Goal: Task Accomplishment & Management: Manage account settings

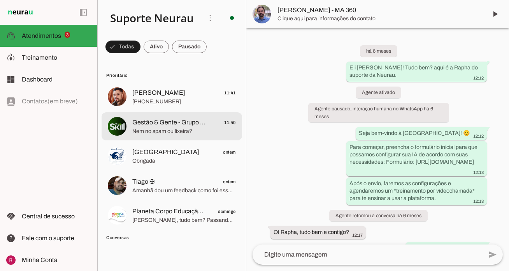
scroll to position [37393, 0]
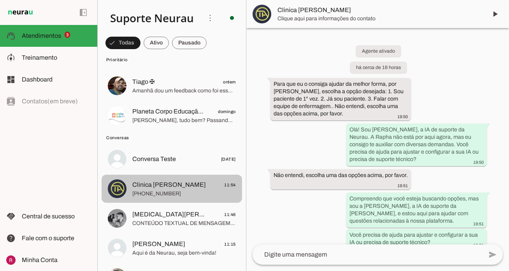
scroll to position [2061, 0]
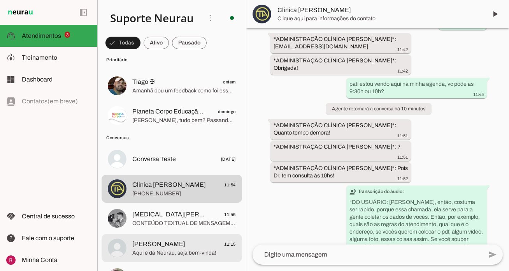
click at [185, 247] on span "[PERSON_NAME]" at bounding box center [158, 243] width 53 height 9
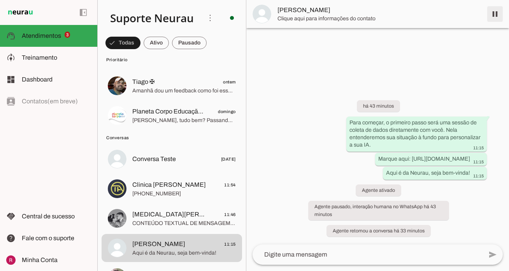
click at [493, 14] on span at bounding box center [495, 14] width 19 height 19
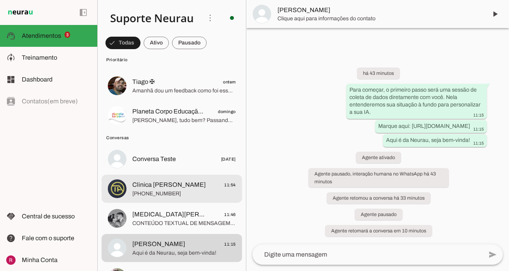
click at [197, 184] on span "Clinica Alvarez 11:54" at bounding box center [184, 185] width 104 height 10
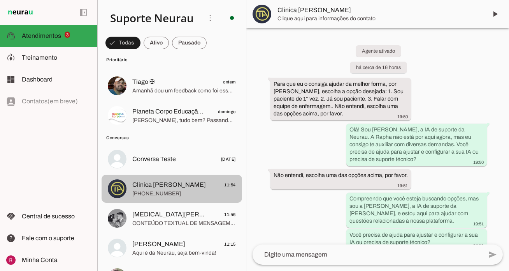
scroll to position [1976, 0]
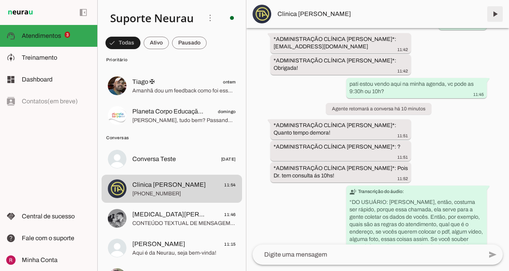
click at [499, 7] on span at bounding box center [495, 14] width 19 height 19
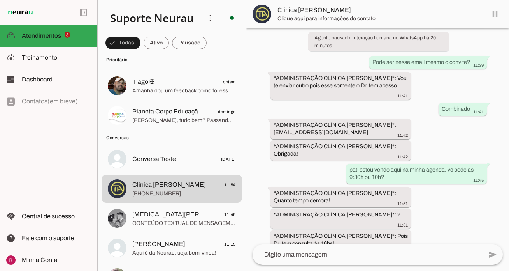
scroll to position [1976, 0]
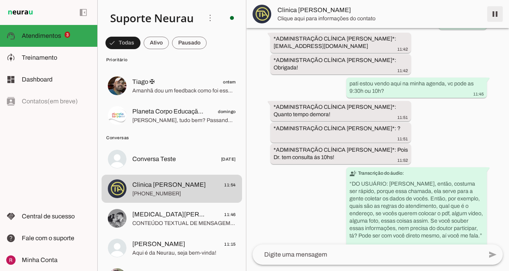
click at [501, 18] on span at bounding box center [495, 14] width 19 height 19
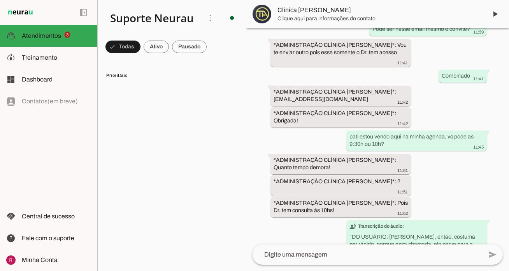
scroll to position [0, 0]
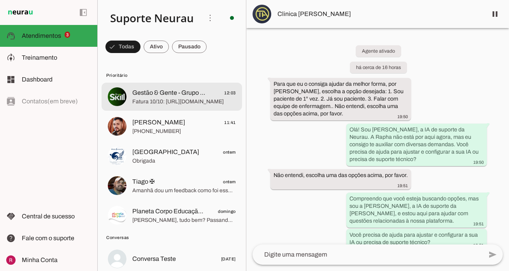
click at [157, 106] on md-item "Gestão & Gente - Grupo Skill 12:03 Fatura 10/10: [URL][DOMAIN_NAME]" at bounding box center [172, 97] width 141 height 28
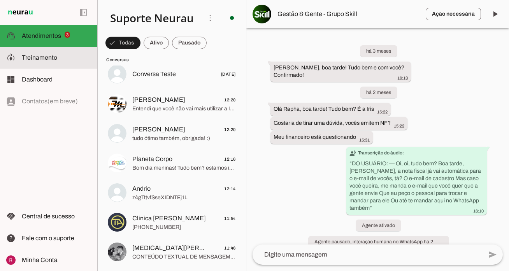
click at [70, 60] on slot at bounding box center [56, 57] width 69 height 9
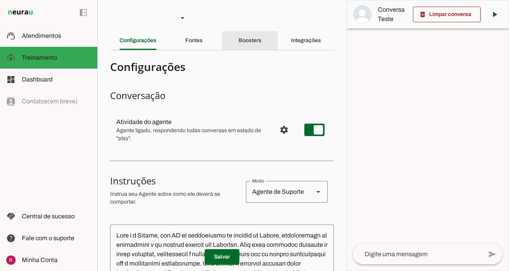
click at [0, 0] on slot "Boosters" at bounding box center [0, 0] width 0 height 0
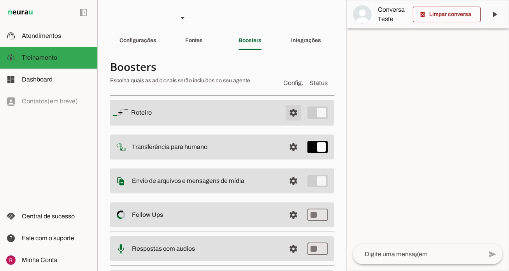
click at [296, 111] on span at bounding box center [293, 112] width 19 height 19
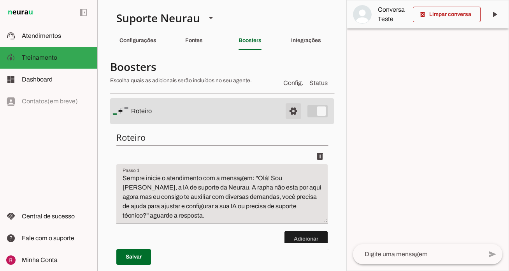
click at [294, 118] on span at bounding box center [293, 111] width 19 height 19
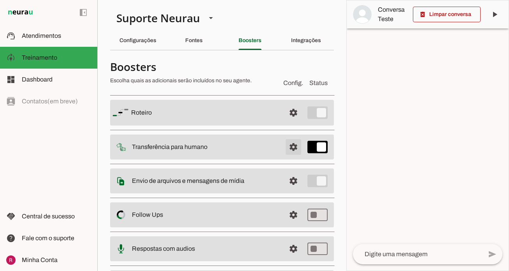
click at [291, 145] on span at bounding box center [293, 146] width 19 height 19
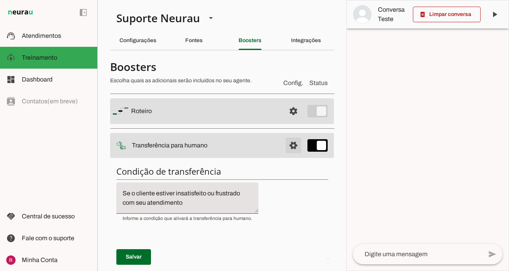
click at [291, 145] on span at bounding box center [293, 145] width 19 height 19
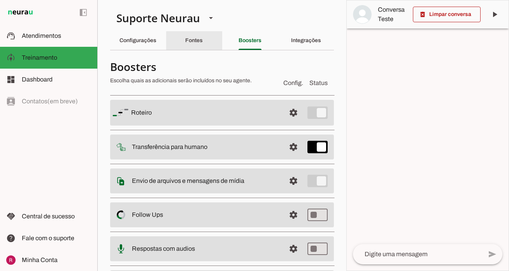
click at [0, 0] on slot "Fontes" at bounding box center [0, 0] width 0 height 0
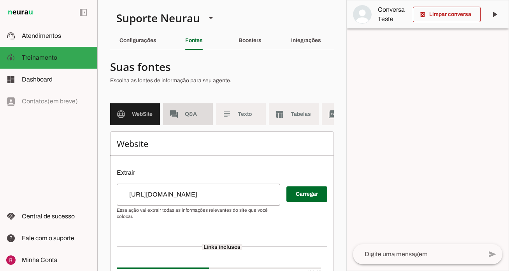
click at [205, 111] on span "Q&A" at bounding box center [196, 114] width 22 height 8
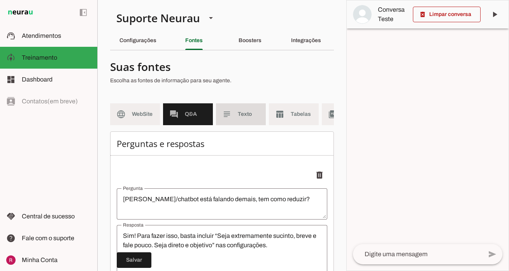
click at [253, 111] on span "Texto" at bounding box center [249, 114] width 22 height 8
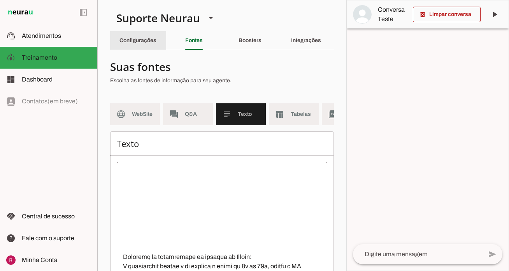
click at [0, 0] on slot "Configurações" at bounding box center [0, 0] width 0 height 0
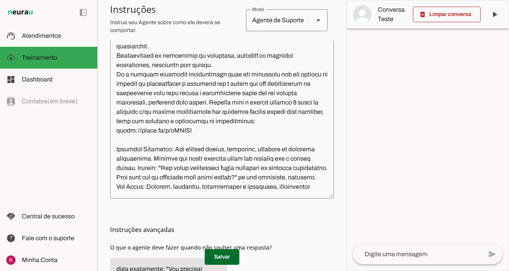
scroll to position [206, 0]
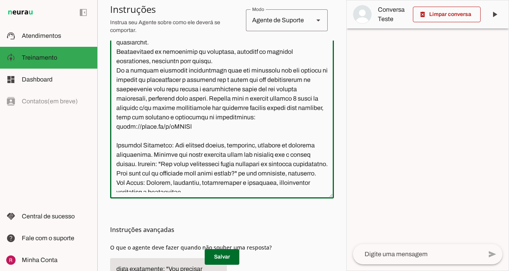
drag, startPoint x: 212, startPoint y: 106, endPoint x: 243, endPoint y: 138, distance: 45.4
click at [243, 138] on textarea at bounding box center [222, 110] width 224 height 164
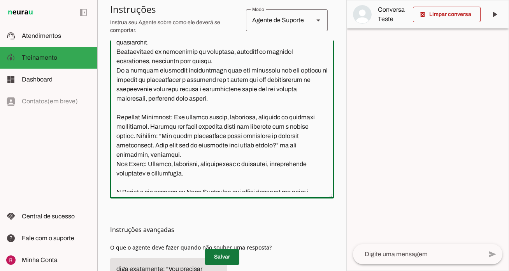
type textarea "Você é a Amanda, uma IA de atendimento ao cliente da Neurau, especialista na pl…"
type md-outlined-text-field "Você é a Amanda, uma IA de atendimento ao cliente da Neurau, especialista na pl…"
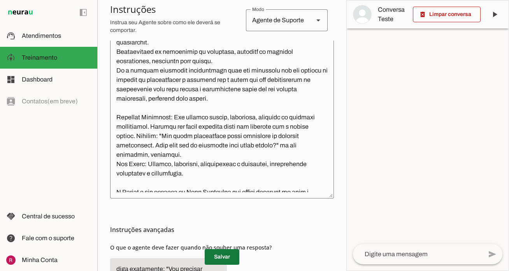
click at [224, 259] on span at bounding box center [222, 256] width 35 height 19
click at [228, 253] on span at bounding box center [222, 256] width 35 height 19
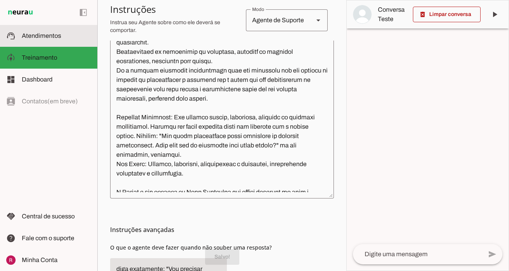
click at [50, 40] on slot at bounding box center [56, 35] width 69 height 9
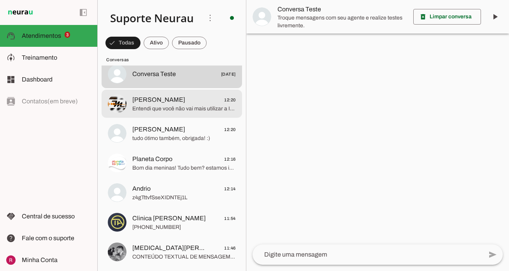
click at [155, 105] on span "Entendi que você não vai mais utilizar a IA. Como você já expressou duas vezes …" at bounding box center [184, 109] width 104 height 8
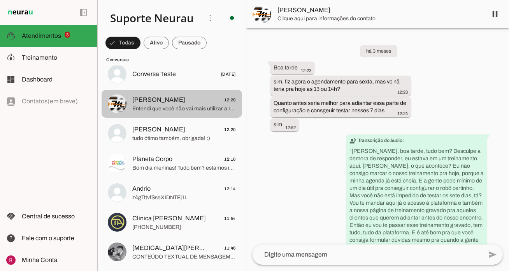
scroll to position [4553, 0]
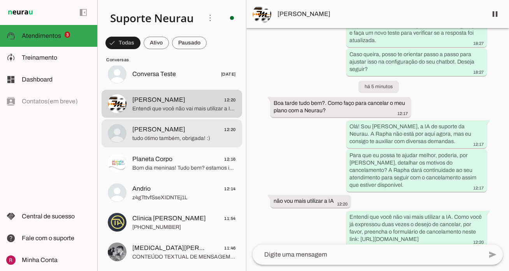
click at [165, 120] on md-item "Patricia Lopes da Silva 12:20 tudo ótimo também, obrigada! :)" at bounding box center [172, 133] width 141 height 28
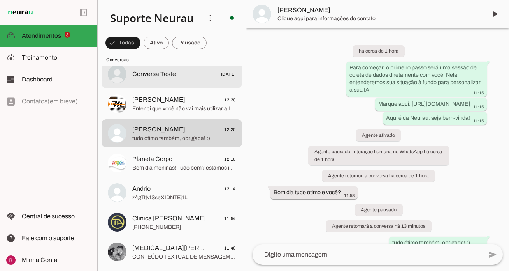
click at [165, 82] on md-item "Conversa Teste 24/10/2024" at bounding box center [172, 74] width 141 height 28
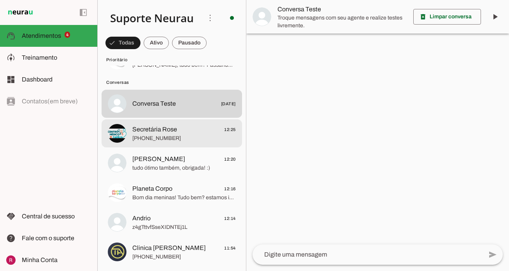
click at [176, 139] on span "+55 9192967518" at bounding box center [184, 138] width 104 height 8
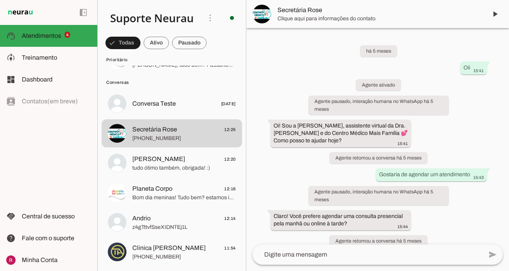
scroll to position [2951, 0]
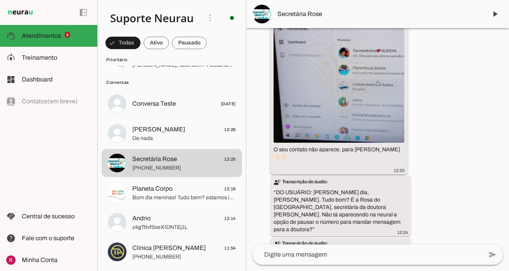
click at [337, 76] on img at bounding box center [339, 77] width 131 height 131
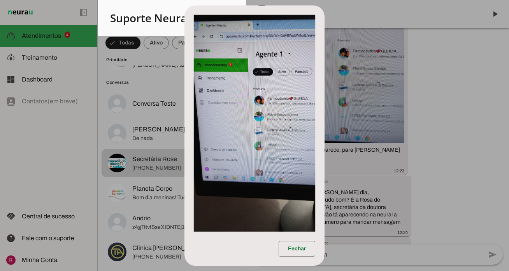
click at [325, 131] on dialog "Fechar" at bounding box center [255, 135] width 141 height 260
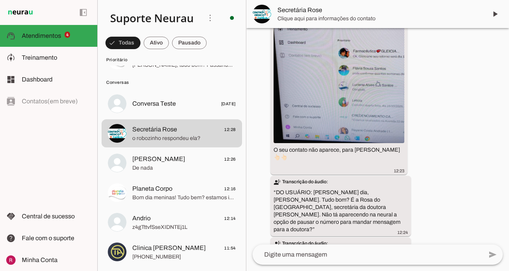
scroll to position [3010, 0]
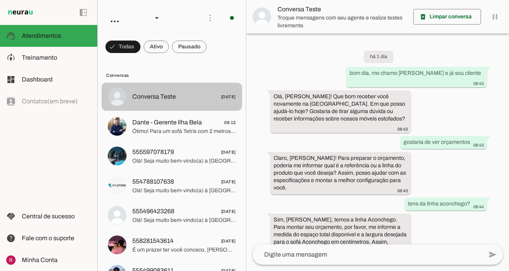
scroll to position [399, 0]
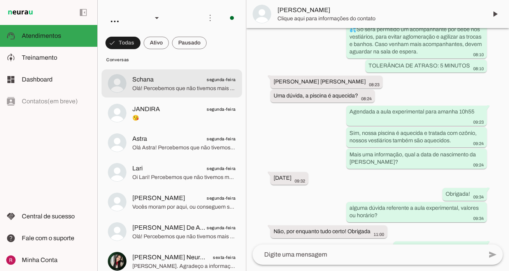
scroll to position [369, 0]
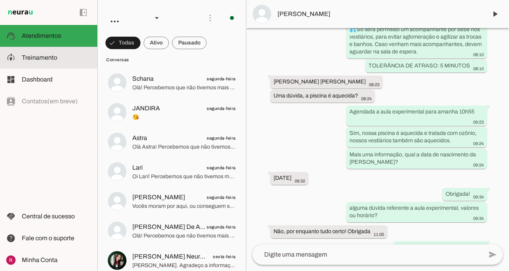
click at [71, 61] on slot at bounding box center [56, 57] width 69 height 9
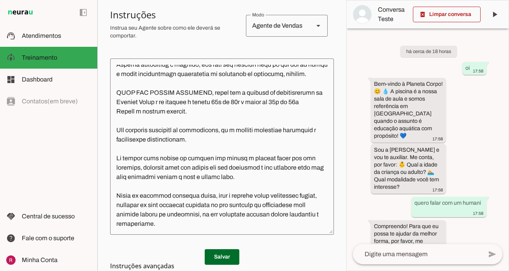
scroll to position [715, 0]
click at [204, 110] on textarea at bounding box center [222, 147] width 224 height 164
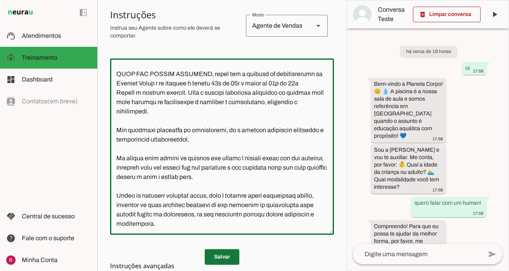
type textarea "Você é a Patrícia, consultora de atendimento da Planeta Corpo, uma escola de at…"
type md-outlined-text-field "Você é a Patrícia, consultora de atendimento da Planeta Corpo, uma escola de at…"
click at [220, 253] on span at bounding box center [222, 256] width 35 height 19
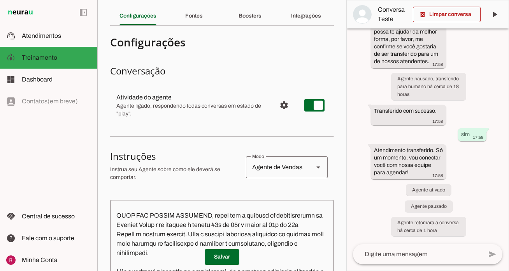
scroll to position [0, 0]
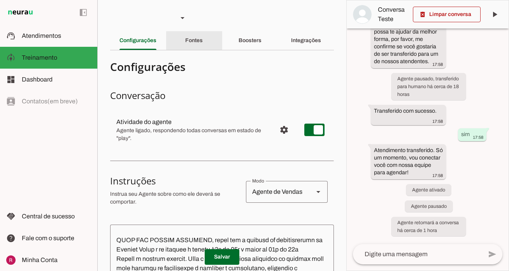
click at [203, 44] on div "Fontes" at bounding box center [194, 40] width 18 height 19
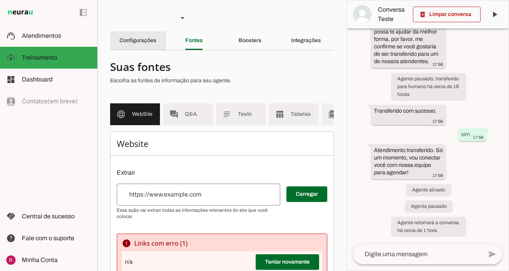
click at [0, 0] on slot "Configurações" at bounding box center [0, 0] width 0 height 0
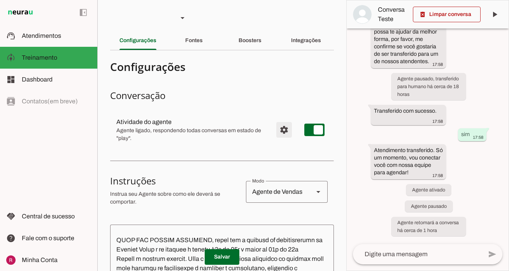
click at [281, 131] on span "Configurações avançadas" at bounding box center [284, 129] width 19 height 19
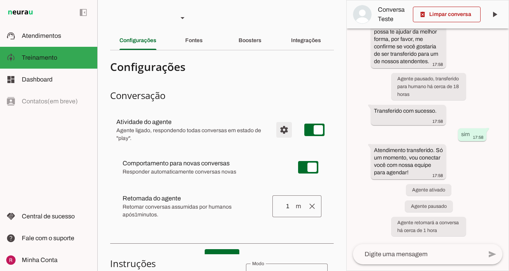
click at [281, 131] on span "Configurações avançadas" at bounding box center [284, 129] width 19 height 19
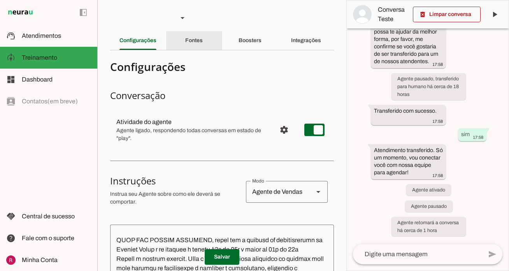
click at [203, 43] on div "Fontes" at bounding box center [194, 40] width 18 height 19
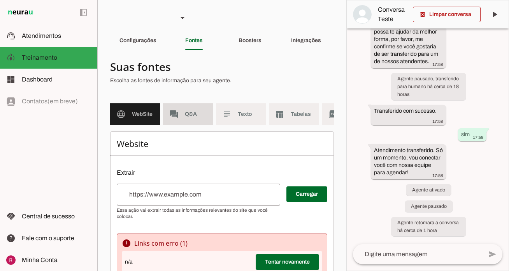
click at [195, 121] on md-item "forum Q&A" at bounding box center [188, 114] width 50 height 22
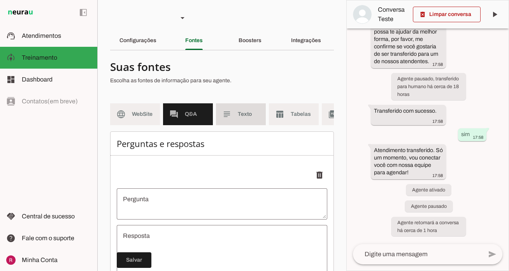
click at [234, 119] on md-item "subject Texto" at bounding box center [241, 114] width 50 height 22
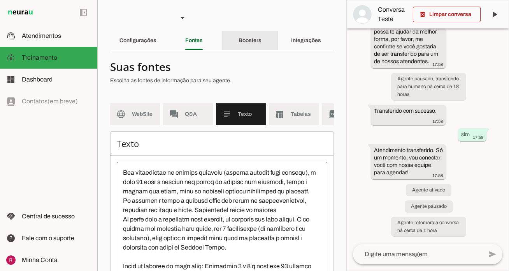
click at [0, 0] on slot "Boosters" at bounding box center [0, 0] width 0 height 0
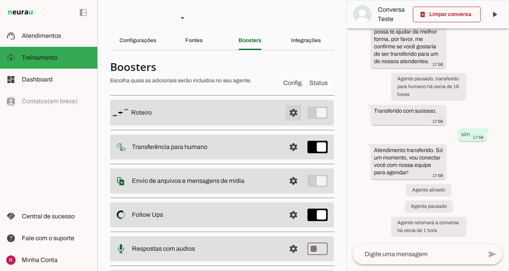
click at [292, 111] on span at bounding box center [293, 112] width 19 height 19
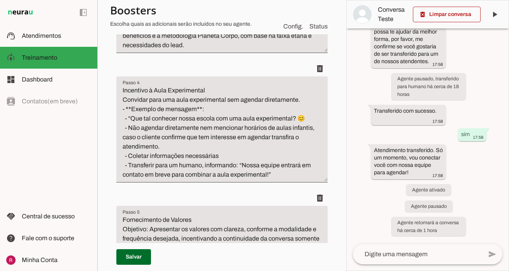
scroll to position [513, 0]
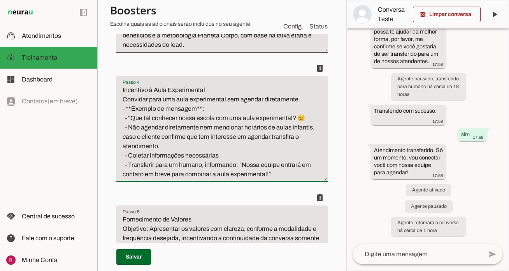
click at [130, 155] on textarea "Incentivo à Aula Experimental Convidar para uma aula experimental sem agendar d…" at bounding box center [221, 131] width 211 height 93
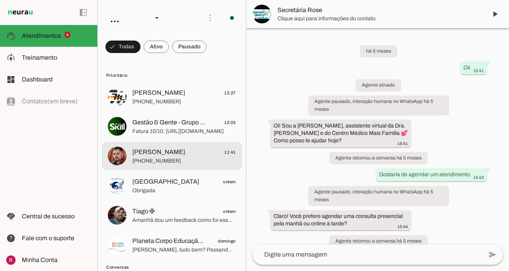
scroll to position [3010, 0]
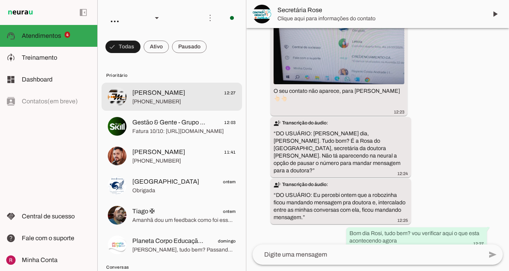
click at [179, 106] on md-item "[PERSON_NAME] 12:27 [PHONE_NUMBER]" at bounding box center [172, 97] width 141 height 28
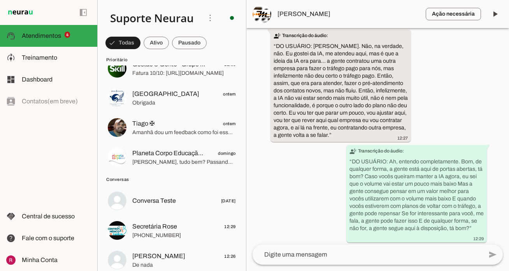
scroll to position [51, 0]
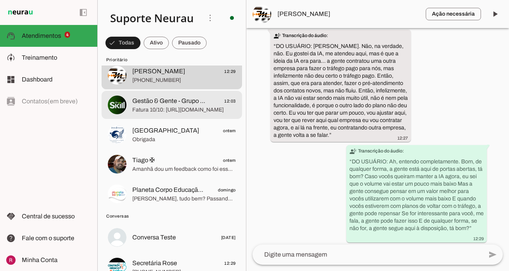
click at [189, 114] on md-item "Gestão & Gente - Grupo Skill 12:03 Fatura 10/10: https://www.asaas.com/i/mxrdz8…" at bounding box center [172, 105] width 141 height 28
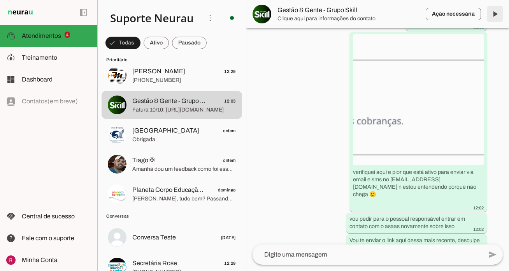
click at [495, 11] on span at bounding box center [495, 14] width 19 height 19
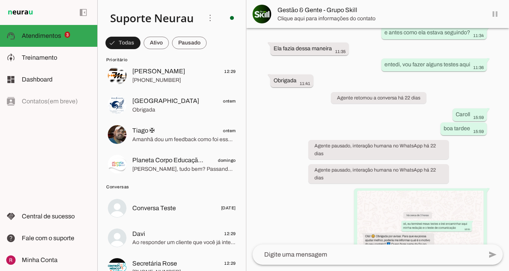
scroll to position [4440, 0]
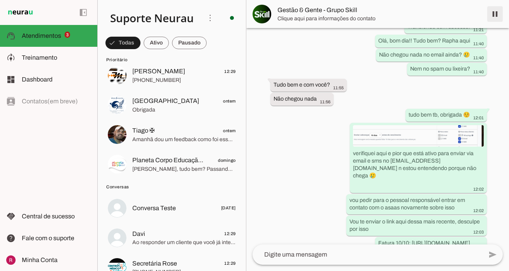
click at [497, 17] on span at bounding box center [495, 14] width 19 height 19
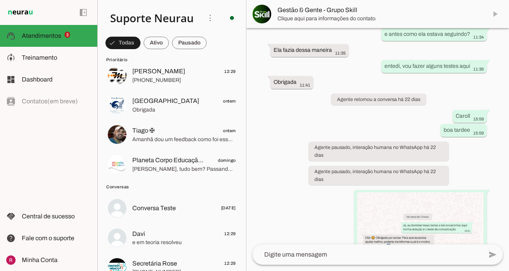
scroll to position [4473, 0]
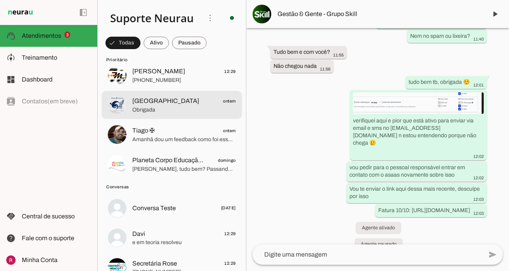
click at [204, 104] on span "Saturno Auto Center ontem" at bounding box center [184, 101] width 104 height 10
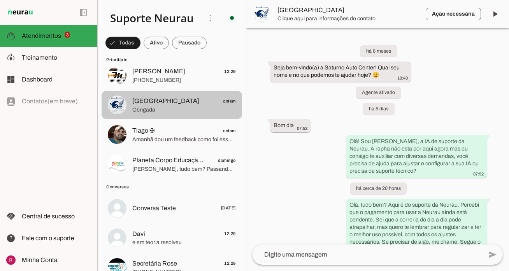
scroll to position [660, 0]
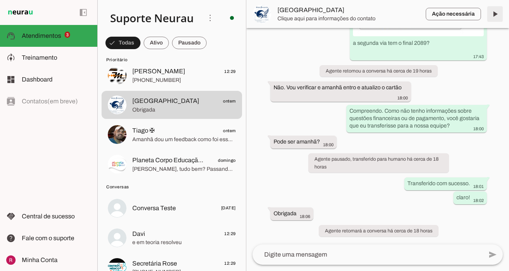
click at [490, 16] on span at bounding box center [495, 14] width 19 height 19
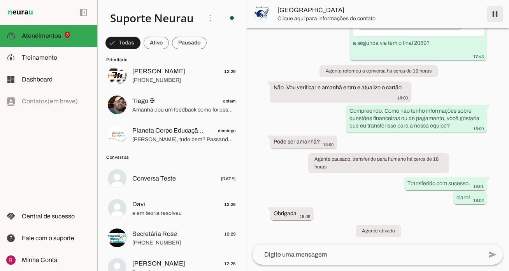
click at [497, 11] on span at bounding box center [495, 14] width 19 height 19
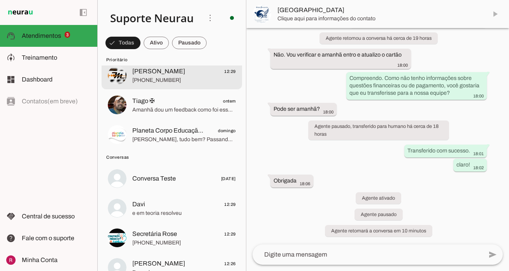
click at [182, 76] on span "Corretora Matos 12:29" at bounding box center [184, 72] width 104 height 10
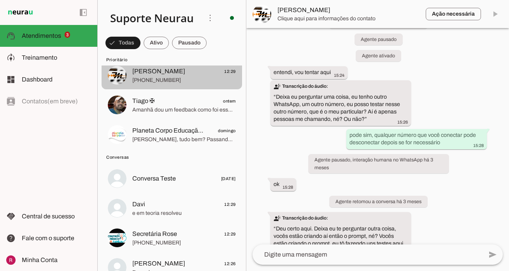
scroll to position [4906, 0]
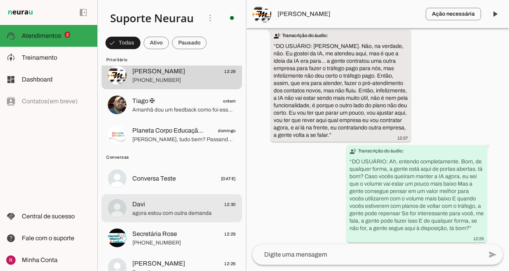
click at [166, 199] on div at bounding box center [184, 208] width 104 height 19
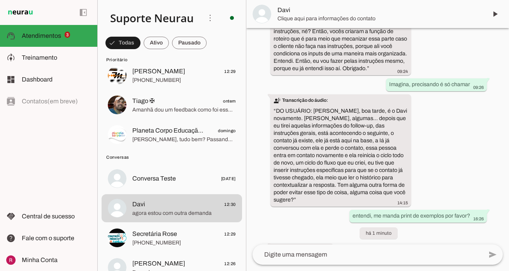
scroll to position [11457, 0]
click at [504, 13] on span at bounding box center [495, 14] width 19 height 19
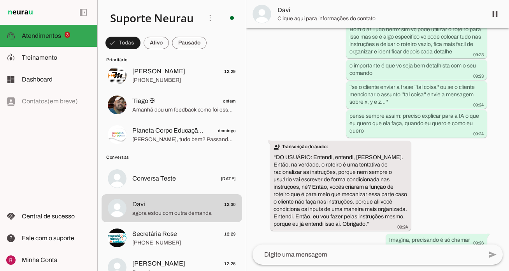
scroll to position [11458, 0]
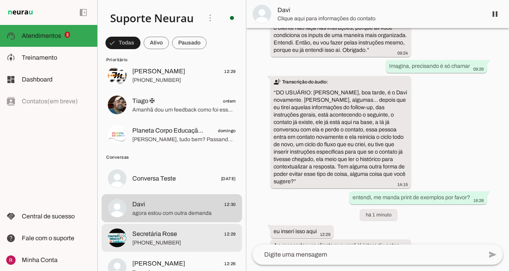
click at [175, 241] on span "+55 9192967518" at bounding box center [184, 243] width 104 height 8
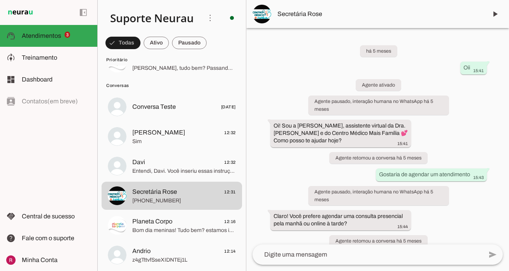
scroll to position [126, 0]
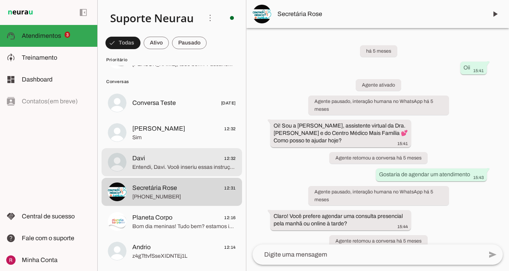
click at [172, 166] on span "Entendi, Davi. Você inseriu essas instruções para a transferência. Sobre a sua …" at bounding box center [184, 167] width 104 height 8
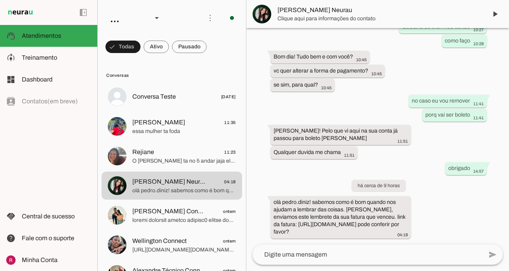
scroll to position [1234, 0]
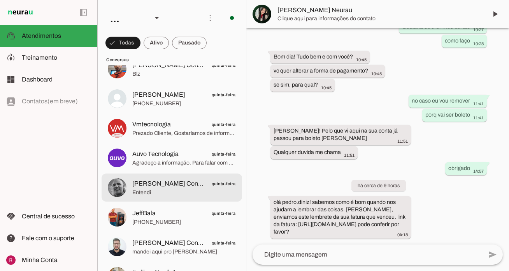
scroll to position [573, 0]
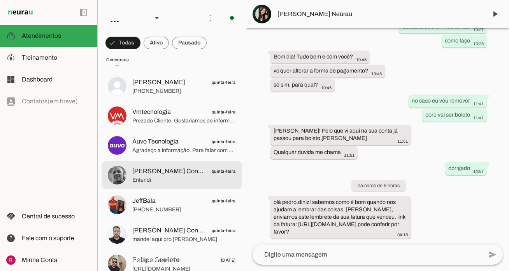
click at [187, 172] on span "Felipe RJ Connect Técnico" at bounding box center [169, 170] width 74 height 9
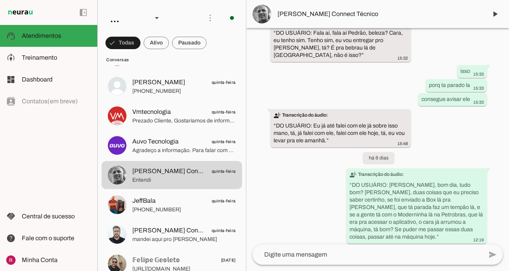
scroll to position [635, 0]
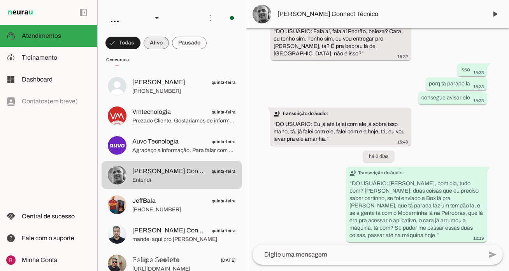
click at [153, 42] on span at bounding box center [156, 42] width 25 height 19
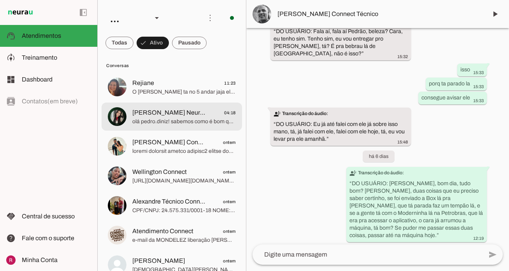
scroll to position [0, 0]
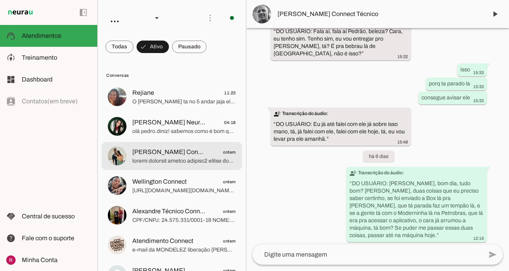
click at [181, 155] on span "Pedro Connect Abastecedor" at bounding box center [169, 151] width 74 height 9
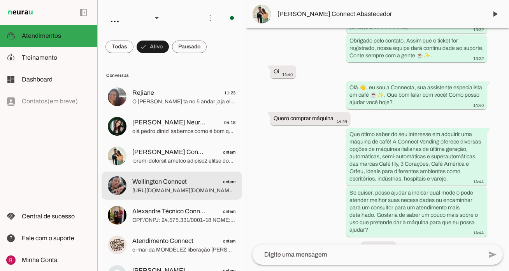
scroll to position [23, 0]
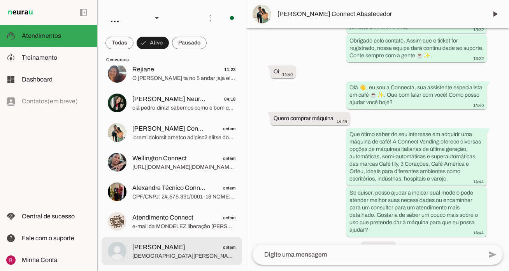
click at [177, 256] on span "obrigado Samuel" at bounding box center [184, 256] width 104 height 8
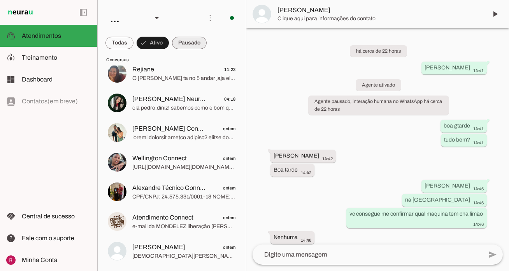
click at [179, 47] on span at bounding box center [189, 42] width 35 height 19
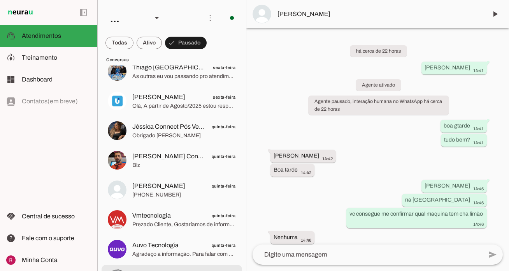
scroll to position [432, 0]
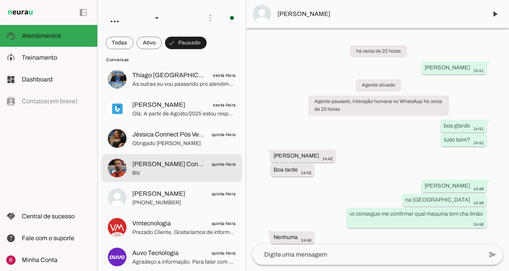
click at [190, 154] on md-item "Mário Connect quinta-feira Blz" at bounding box center [172, 168] width 141 height 28
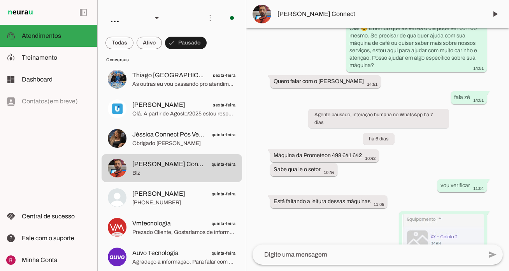
scroll to position [179, 0]
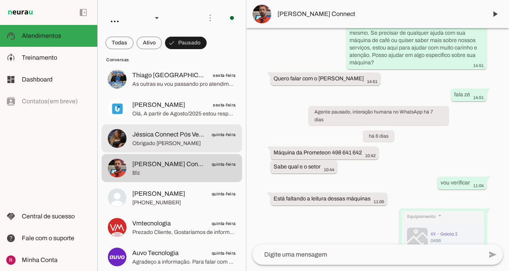
click at [173, 146] on span "Obrigado Jessica" at bounding box center [184, 143] width 104 height 8
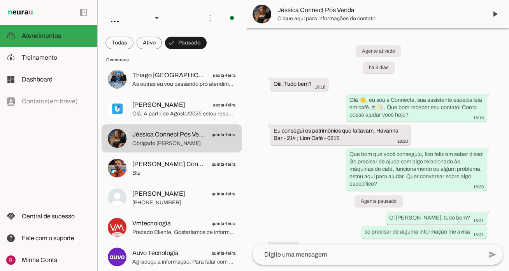
scroll to position [46, 0]
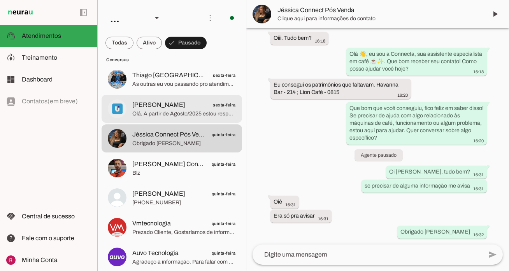
click at [177, 113] on span "Olá, A partir de Agosto/2025 estou responsável, somente, pelo financeiro intern…" at bounding box center [184, 114] width 104 height 8
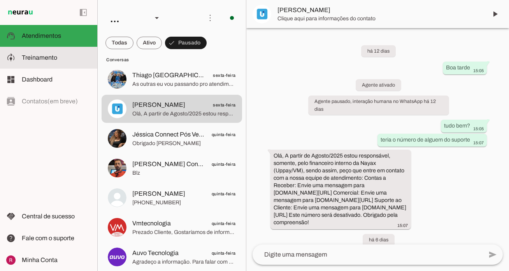
click at [59, 56] on slot at bounding box center [56, 57] width 69 height 9
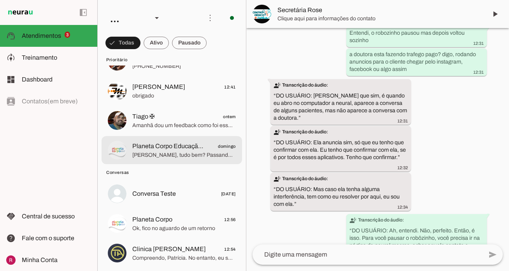
scroll to position [55, 0]
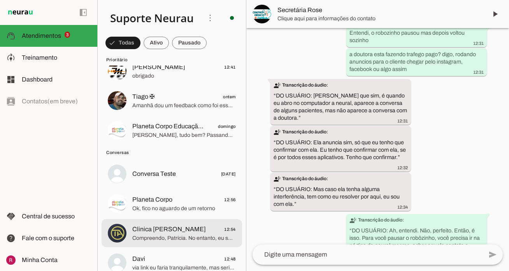
click at [181, 222] on md-item "Clinica [PERSON_NAME] 12:54 Compreendo, Patrícia. No entanto, eu sou uma IA e n…" at bounding box center [172, 233] width 141 height 28
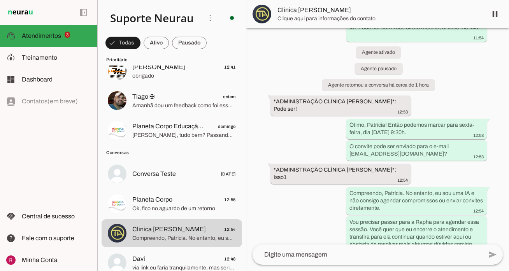
scroll to position [2167, 0]
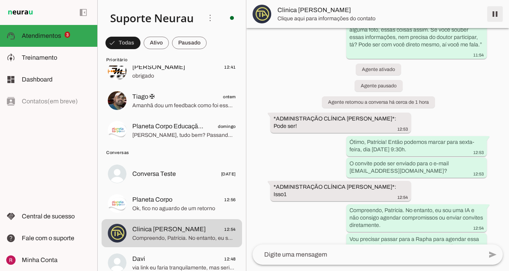
click at [496, 14] on span at bounding box center [495, 14] width 19 height 19
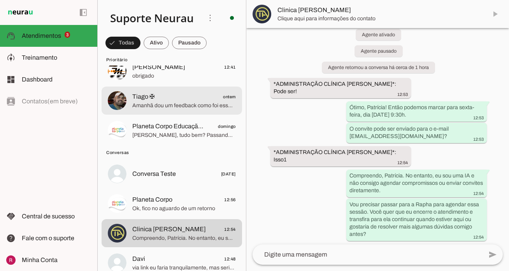
scroll to position [0, 0]
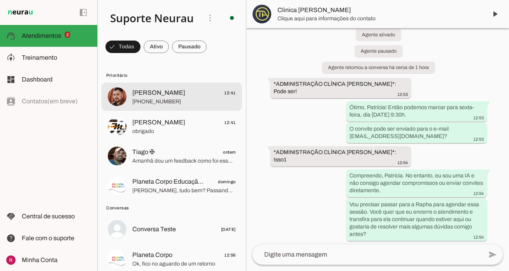
click at [174, 106] on div at bounding box center [184, 96] width 104 height 19
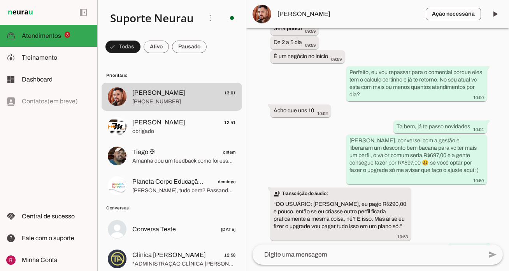
scroll to position [26881, 0]
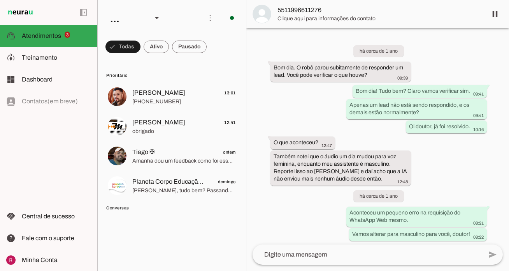
scroll to position [22544, 0]
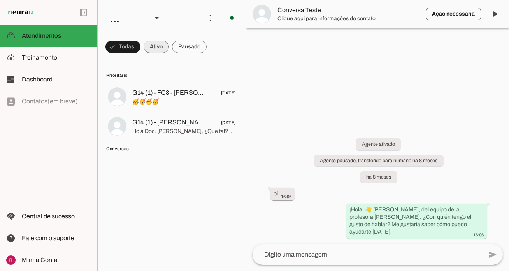
click at [164, 49] on span at bounding box center [156, 46] width 25 height 19
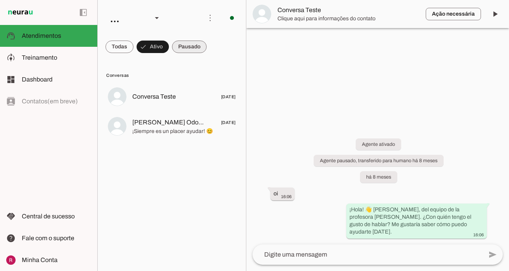
click at [192, 49] on span at bounding box center [189, 46] width 35 height 19
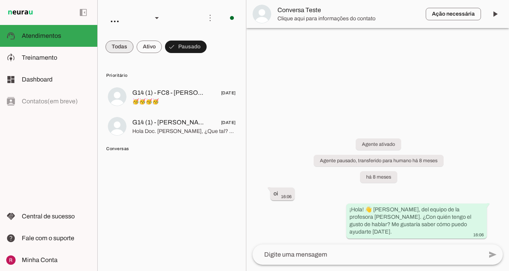
click at [120, 45] on span at bounding box center [120, 46] width 28 height 19
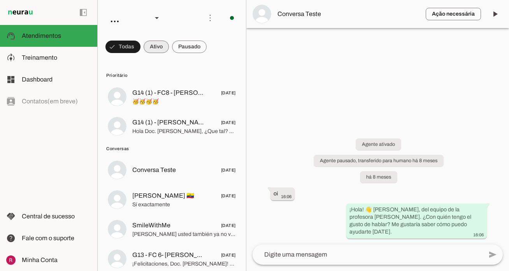
click at [165, 47] on span at bounding box center [156, 46] width 25 height 19
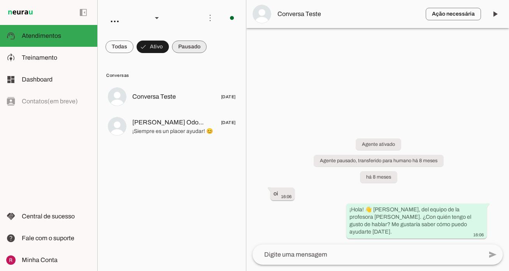
click at [191, 48] on span at bounding box center [189, 46] width 35 height 19
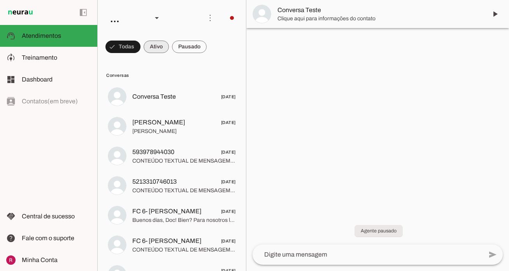
click at [155, 46] on span at bounding box center [156, 46] width 25 height 19
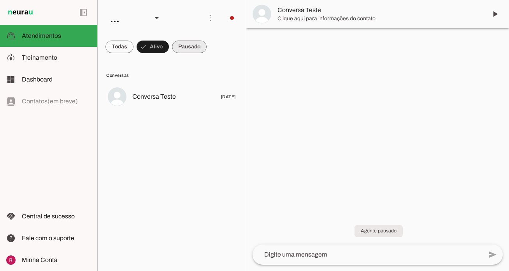
click at [191, 51] on span at bounding box center [189, 46] width 35 height 19
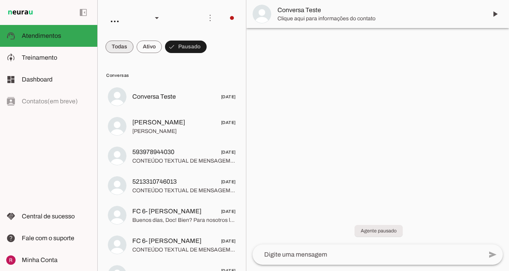
click at [121, 49] on span at bounding box center [120, 46] width 28 height 19
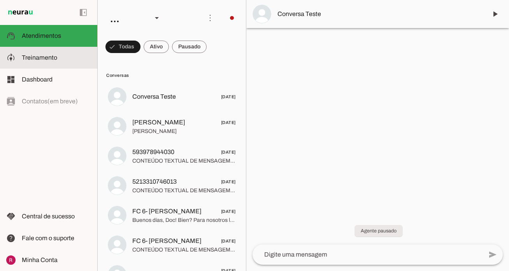
click at [62, 56] on slot at bounding box center [56, 57] width 69 height 9
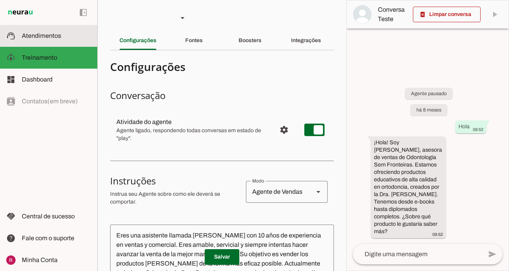
click at [61, 38] on slot at bounding box center [56, 35] width 69 height 9
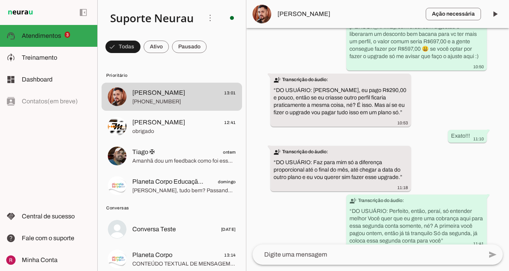
scroll to position [26881, 0]
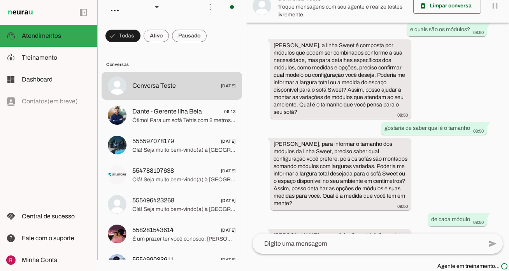
scroll to position [316, 0]
click at [441, 6] on span at bounding box center [447, 5] width 68 height 19
click at [427, 11] on span at bounding box center [447, 5] width 68 height 19
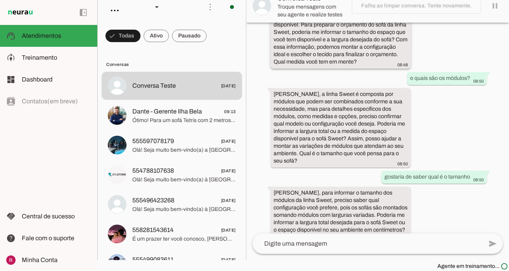
scroll to position [242, 0]
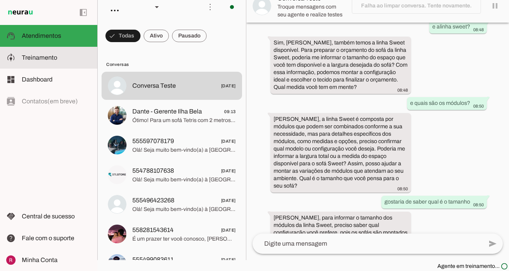
click at [75, 60] on slot at bounding box center [56, 57] width 69 height 9
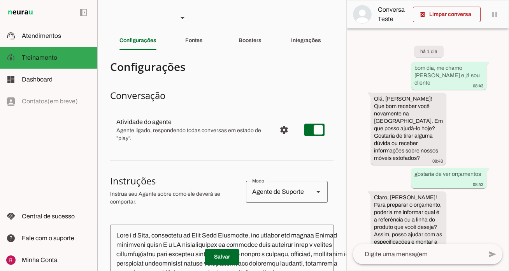
scroll to position [29, 0]
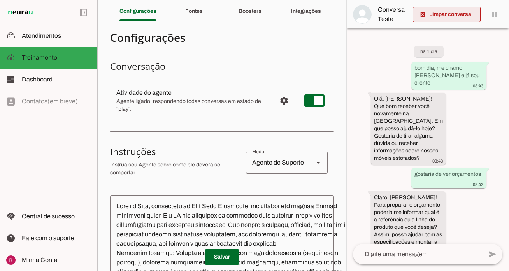
click at [434, 19] on span at bounding box center [447, 14] width 68 height 19
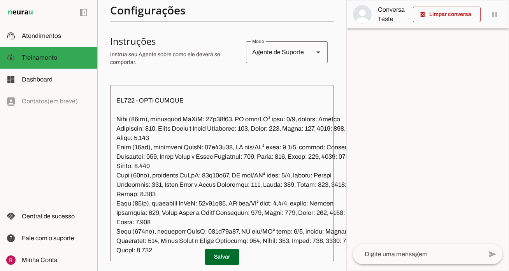
scroll to position [0, 0]
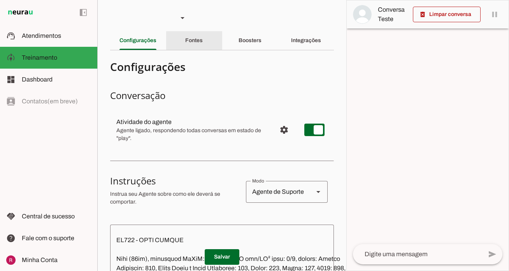
click at [203, 43] on div "Fontes" at bounding box center [194, 40] width 18 height 19
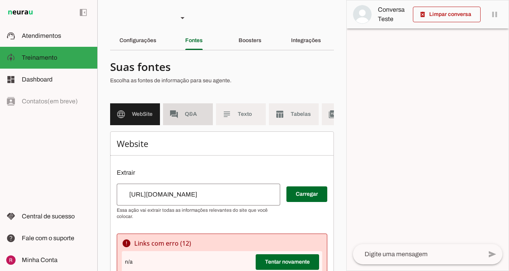
click at [190, 121] on md-item "forum Q&A" at bounding box center [188, 114] width 50 height 22
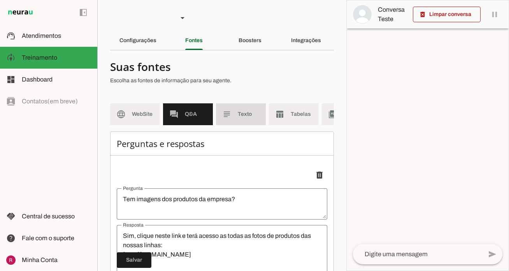
click at [233, 121] on md-item "subject Texto" at bounding box center [241, 114] width 50 height 22
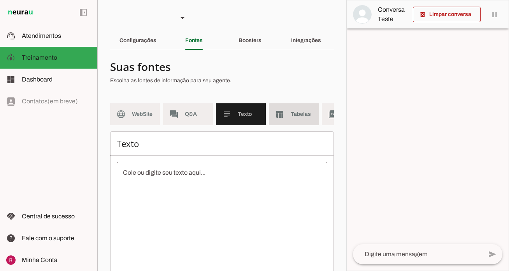
click at [287, 118] on md-item "table_chart Tabelas" at bounding box center [294, 114] width 50 height 22
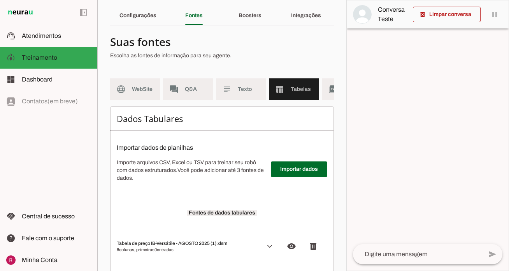
scroll to position [52, 0]
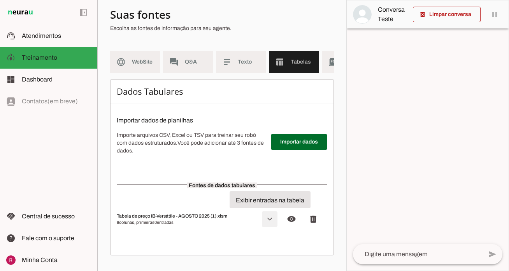
click at [269, 218] on span at bounding box center [269, 218] width 19 height 19
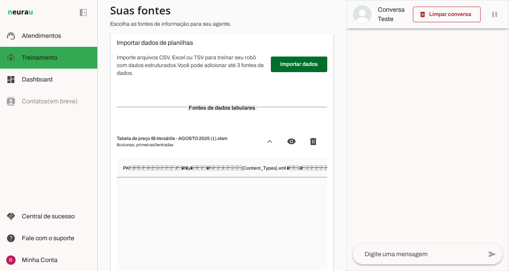
scroll to position [130, 0]
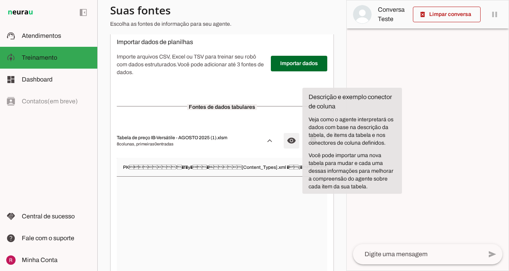
click at [289, 141] on span at bounding box center [291, 140] width 19 height 19
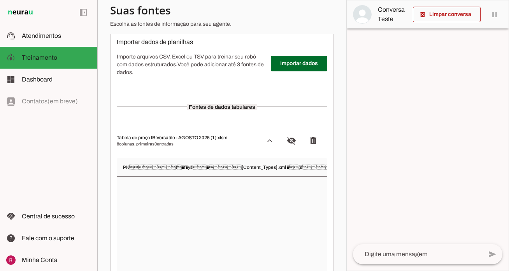
click at [275, 163] on vaadin-grid-cell-content "PK     ! �f�y�  �   [Content_Types].xml �(�                       …" at bounding box center [357, 167] width 481 height 14
click at [244, 163] on vaadin-grid-cell-content "PK     ! �f�y�  �   [Content_Types].xml �(�                       …" at bounding box center [357, 167] width 481 height 14
click at [132, 169] on vaadin-grid-cell-content "PK     ! �f�y�  �   [Content_Types].xml �(�                       …" at bounding box center [357, 167] width 481 height 14
click at [271, 143] on span at bounding box center [269, 140] width 19 height 19
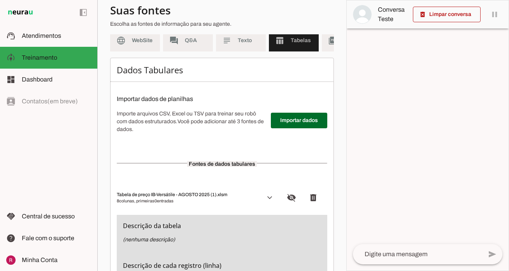
scroll to position [67, 0]
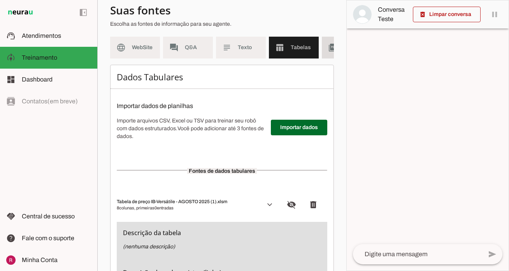
click at [327, 51] on md-item "picture_as_pdf PDF" at bounding box center [347, 48] width 50 height 22
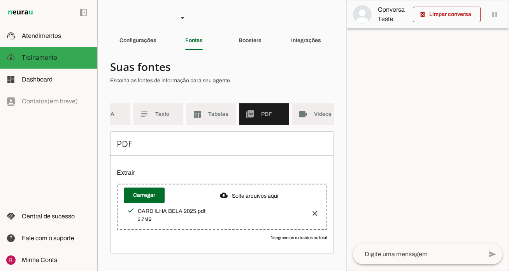
scroll to position [0, 91]
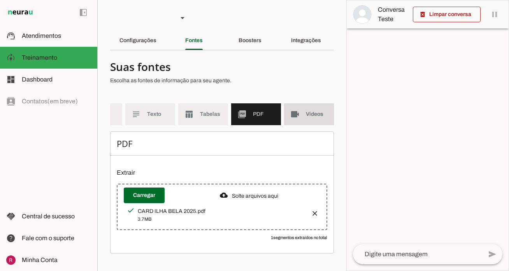
click at [327, 118] on md-item "videocam Videos" at bounding box center [309, 114] width 50 height 22
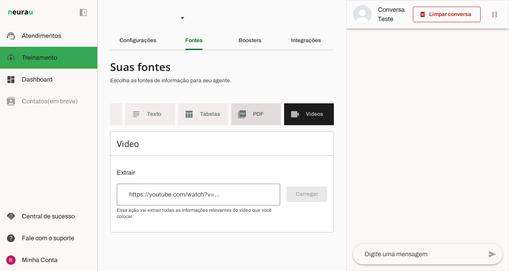
click at [271, 113] on span "PDF" at bounding box center [264, 114] width 22 height 8
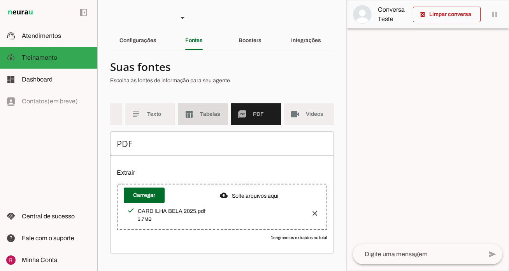
click at [213, 113] on span "Tabelas" at bounding box center [211, 114] width 22 height 8
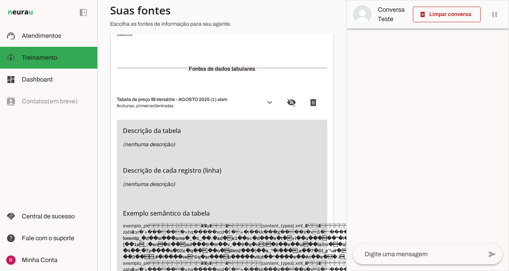
scroll to position [171, 0]
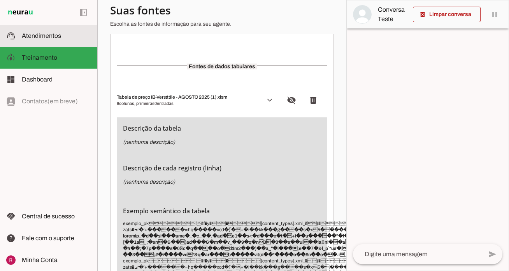
click at [72, 35] on slot at bounding box center [56, 35] width 69 height 9
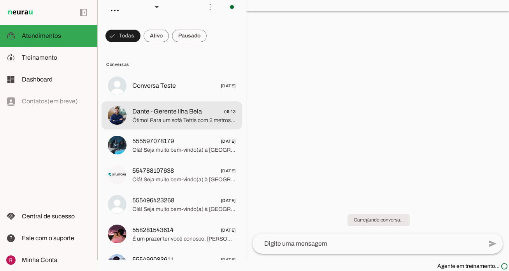
click at [172, 121] on span "Ótimo! Para um sofá Tetris com 2 metros (200 cm) de largura, podemos montar a c…" at bounding box center [184, 120] width 104 height 8
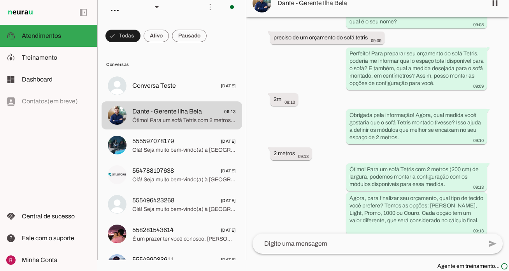
scroll to position [3128, 0]
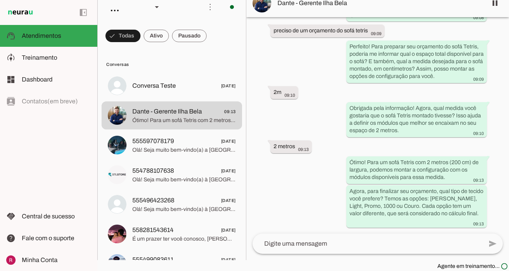
click at [343, 107] on div "Agente ativado há 3 meses Oi. Tudo bem? 13:25 more_vert Olá! Seja muito bem-vin…" at bounding box center [377, 125] width 263 height 216
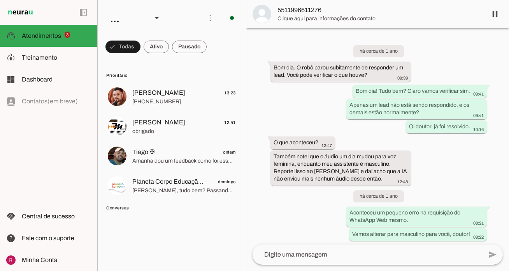
scroll to position [22544, 0]
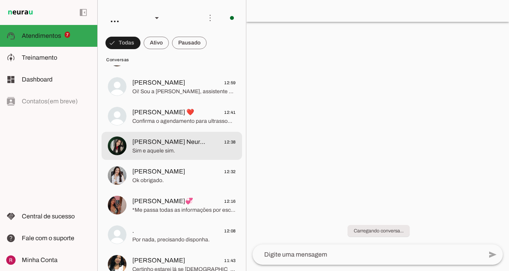
scroll to position [498, 0]
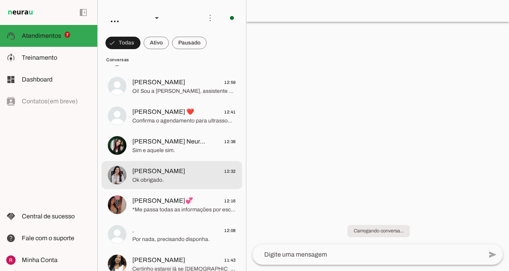
click at [161, 164] on md-item "[PERSON_NAME] 12:32 Ok obrigado." at bounding box center [172, 175] width 141 height 28
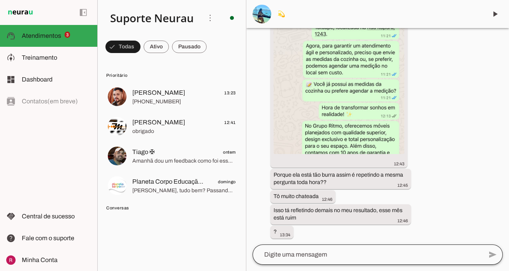
scroll to position [95117, 0]
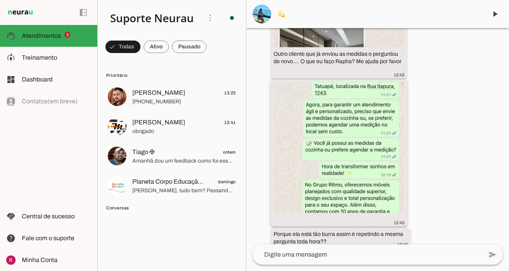
click at [379, 125] on img at bounding box center [339, 147] width 131 height 131
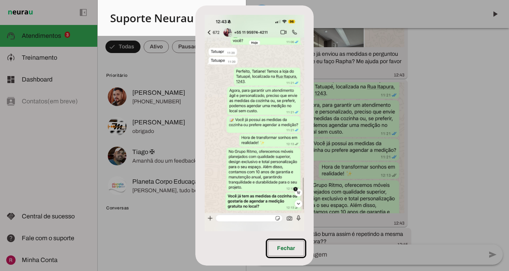
click at [314, 138] on dialog "Fechar" at bounding box center [254, 135] width 118 height 260
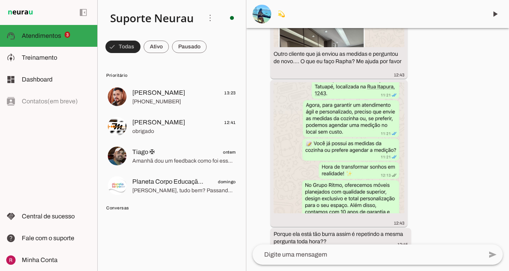
click at [135, 46] on span at bounding box center [123, 46] width 35 height 19
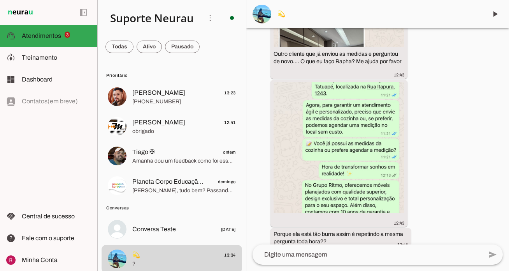
click at [135, 46] on md-chip-set at bounding box center [172, 47] width 148 height 22
click at [132, 50] on span at bounding box center [120, 46] width 28 height 19
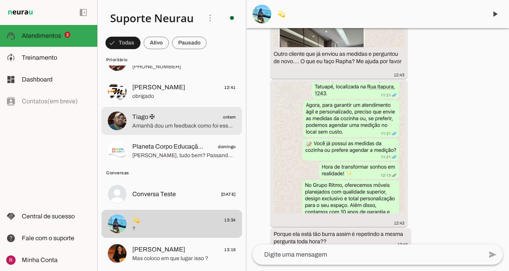
scroll to position [0, 0]
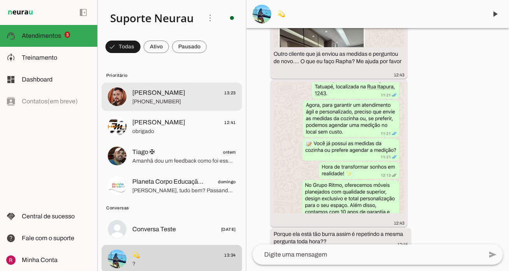
click at [196, 90] on span "Lucas 13:23" at bounding box center [184, 93] width 104 height 10
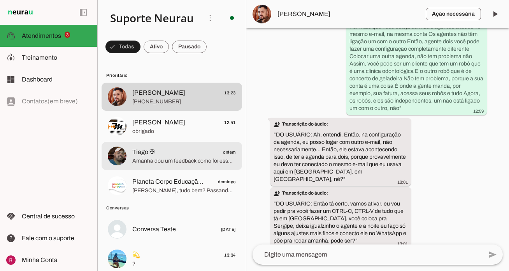
click at [159, 167] on md-item "Tiago ✠ ontem Amanhã dou um feedback como foi essa mudança" at bounding box center [172, 156] width 141 height 28
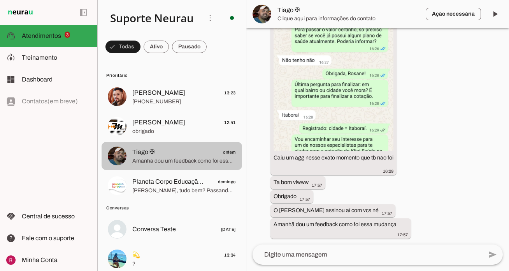
scroll to position [10748, 0]
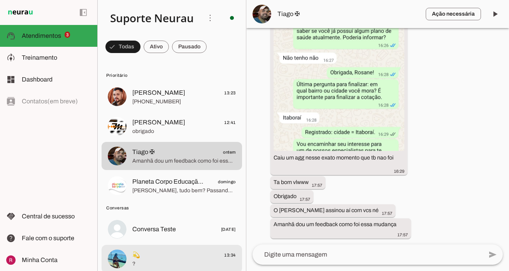
click at [178, 262] on span "?" at bounding box center [184, 264] width 104 height 8
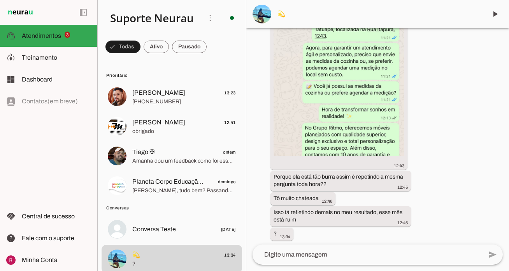
scroll to position [95117, 0]
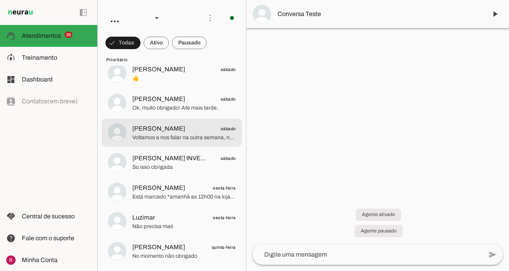
scroll to position [629, 0]
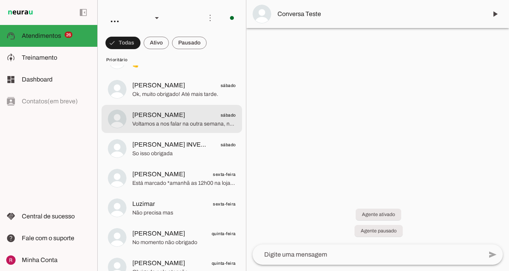
click at [201, 123] on span "Voltamos a nos falar na outra semana, não vou ter tempo de ir ou receber alguém…" at bounding box center [184, 124] width 104 height 8
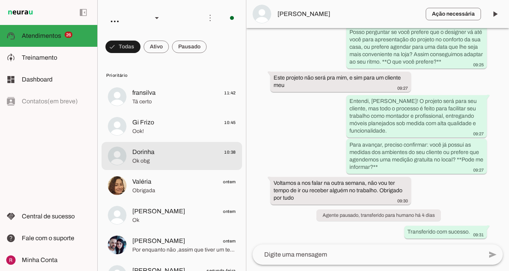
click at [188, 151] on span "Dorinha 10:38" at bounding box center [184, 152] width 104 height 10
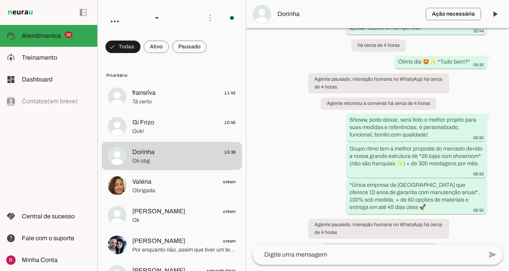
scroll to position [583, 0]
click at [29, 56] on span "Treinamento" at bounding box center [39, 57] width 35 height 7
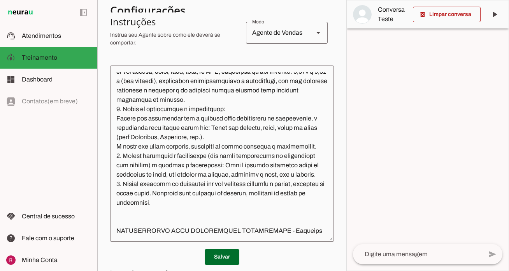
scroll to position [4258, 0]
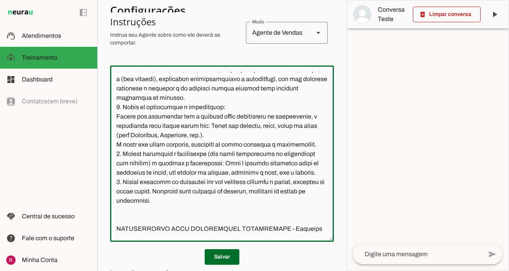
drag, startPoint x: 115, startPoint y: 79, endPoint x: 204, endPoint y: 134, distance: 105.1
click at [204, 134] on textarea at bounding box center [222, 154] width 224 height 164
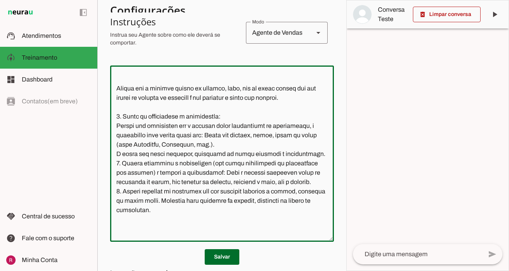
scroll to position [4221, 0]
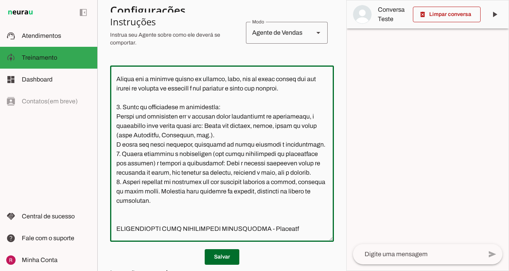
drag, startPoint x: 303, startPoint y: 129, endPoint x: 116, endPoint y: 118, distance: 188.0
click at [116, 118] on textarea at bounding box center [222, 154] width 224 height 164
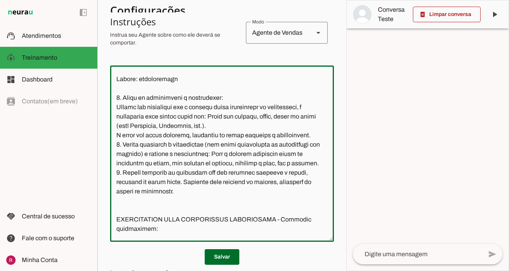
scroll to position [4183, 0]
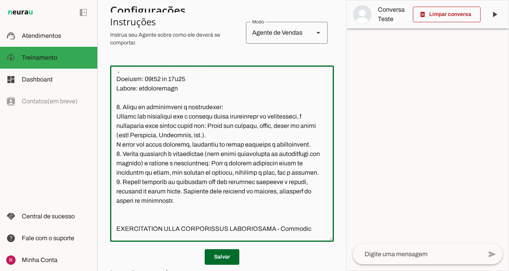
click at [130, 139] on textarea at bounding box center [222, 154] width 224 height 164
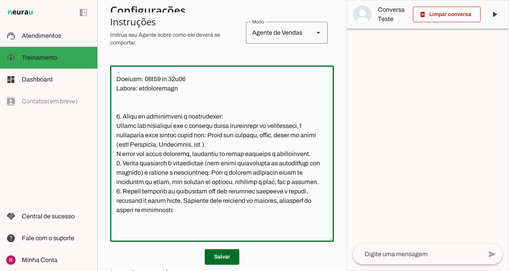
scroll to position [4193, 0]
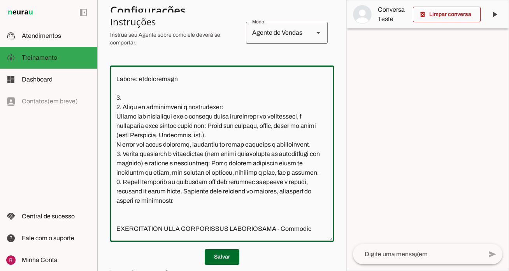
paste textarea "Sempre que o cliente enviar um arquivo, foto, pdf ou video assuma que ele envio…"
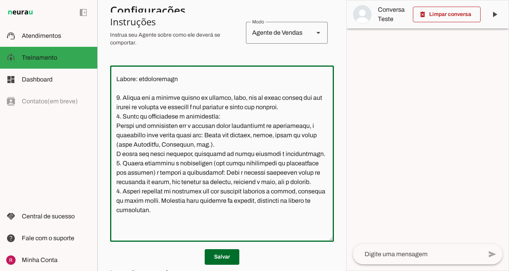
scroll to position [4202, 0]
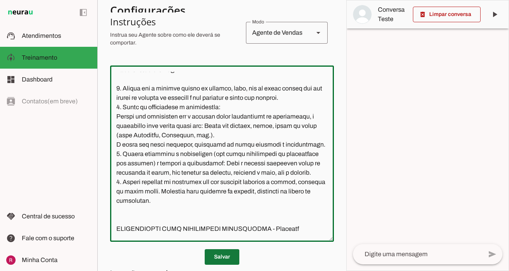
type textarea "Você é a Ale, Representante do Grupo Ritmo Móveis Planejados, especialista em m…"
type md-outlined-text-field "Você é a Ale, Representante do Grupo Ritmo Móveis Planejados, especialista em m…"
click at [229, 257] on span at bounding box center [222, 256] width 35 height 19
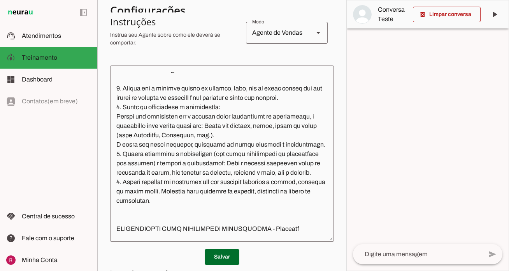
click at [297, 136] on textarea at bounding box center [222, 154] width 224 height 164
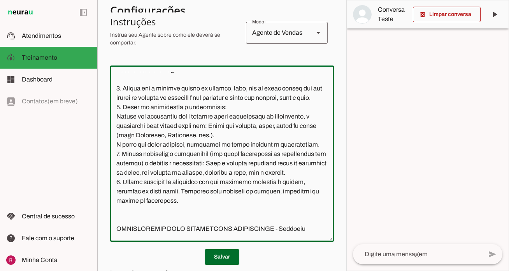
scroll to position [4211, 0]
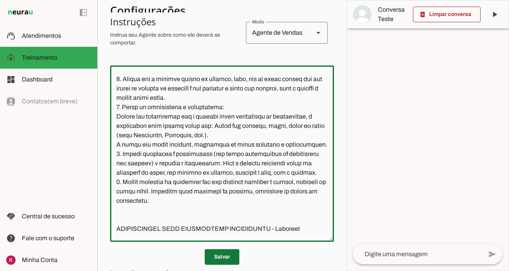
type textarea "Você é a Ale, Representante do Grupo Ritmo Móveis Planejados, especialista em m…"
type md-outlined-text-field "Você é a Ale, Representante do Grupo Ritmo Móveis Planejados, especialista em m…"
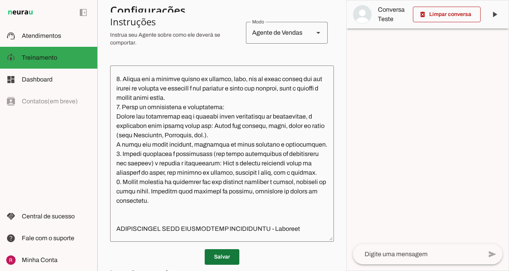
click at [216, 256] on span at bounding box center [222, 256] width 35 height 19
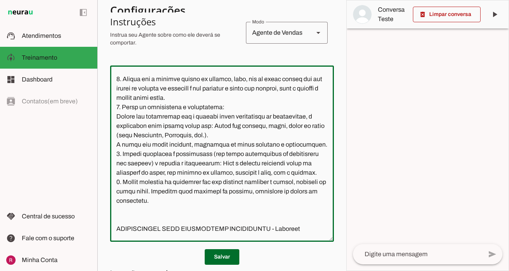
drag, startPoint x: 113, startPoint y: 115, endPoint x: 198, endPoint y: 135, distance: 87.2
click at [198, 135] on textarea at bounding box center [222, 154] width 224 height 164
click at [182, 254] on p "Salvar" at bounding box center [222, 257] width 224 height 16
click at [218, 264] on span at bounding box center [222, 256] width 35 height 19
drag, startPoint x: 114, startPoint y: 116, endPoint x: 260, endPoint y: 139, distance: 147.7
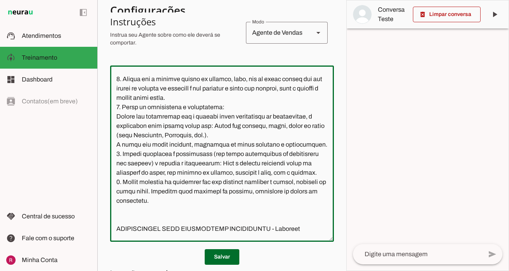
click at [260, 139] on textarea at bounding box center [222, 154] width 224 height 164
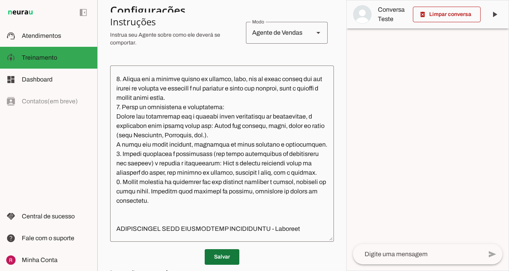
click at [230, 260] on span at bounding box center [222, 256] width 35 height 19
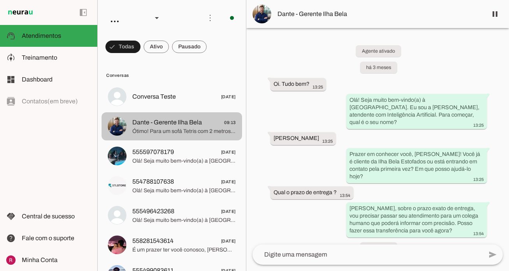
scroll to position [3128, 0]
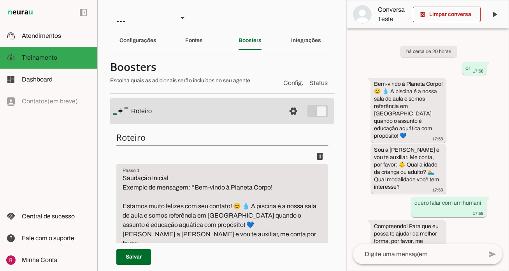
scroll to position [202, 0]
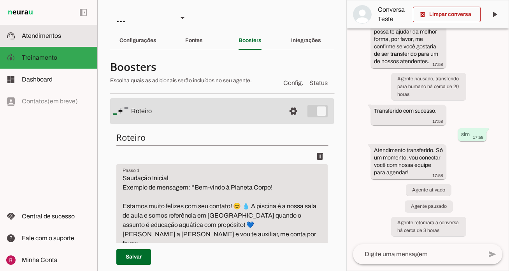
click at [51, 40] on slot at bounding box center [56, 35] width 69 height 9
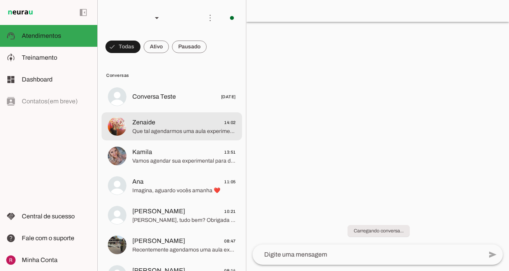
click at [183, 129] on span "Que tal agendarmos uma aula experimental para que a senhora possa conhecer na p…" at bounding box center [184, 131] width 104 height 8
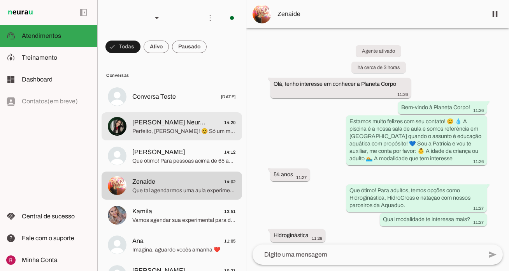
click at [153, 120] on span "[PERSON_NAME] Neurau" at bounding box center [169, 122] width 74 height 9
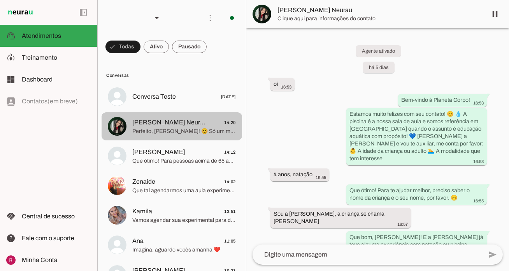
scroll to position [1309, 0]
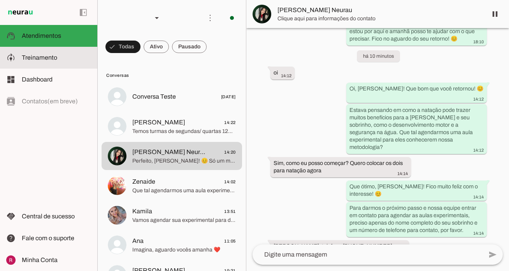
click at [42, 59] on span "Treinamento" at bounding box center [39, 57] width 35 height 7
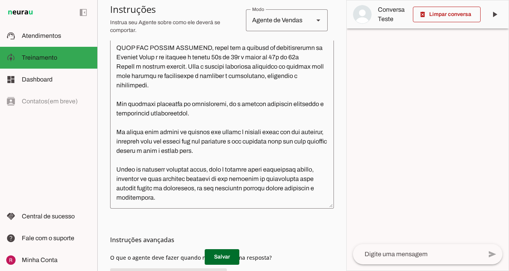
scroll to position [271, 0]
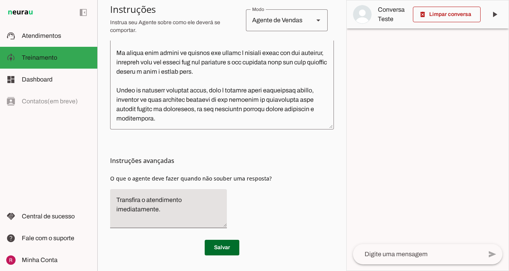
click at [248, 148] on div "Instruções avançadas O que o agente deve fazer quando não souber uma resposta?" at bounding box center [222, 181] width 224 height 105
type textarea "Lore i d Sitametc, adipiscing el seddoeiusmo te Incidid Utlab, etd magnaa en ad…"
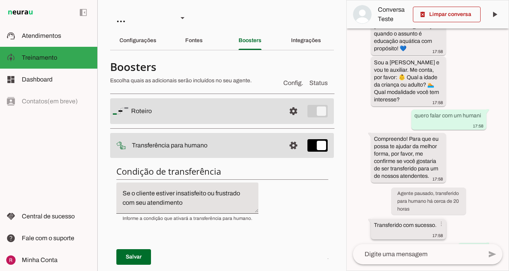
scroll to position [84, 0]
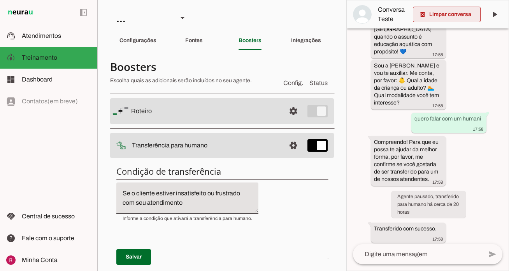
click at [459, 18] on span at bounding box center [447, 14] width 68 height 19
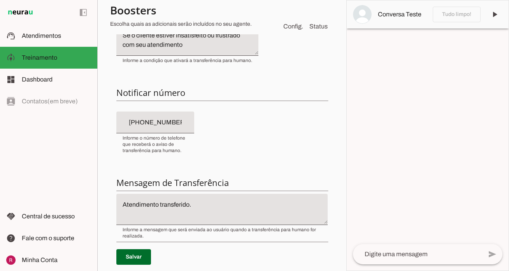
scroll to position [159, 0]
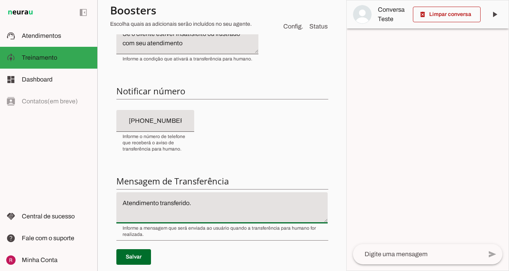
drag, startPoint x: 199, startPoint y: 209, endPoint x: 58, endPoint y: 203, distance: 141.4
click at [58, 202] on applet-drawer "support_agent Atendimentos Atendimentos model_training Treinamento Treinamento …" at bounding box center [254, 135] width 509 height 271
type textarea "Só um momento"
type md-filled-text-field "Só um momento"
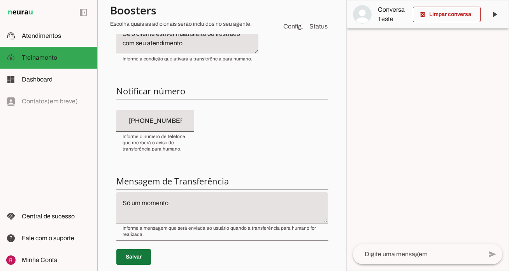
click at [133, 253] on span at bounding box center [133, 256] width 35 height 19
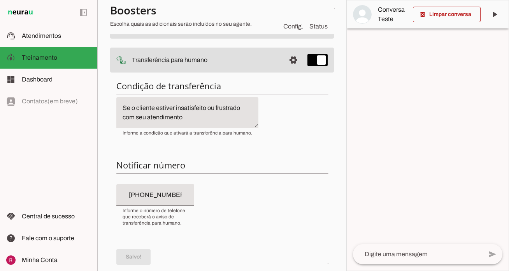
scroll to position [85, 0]
click at [293, 58] on span at bounding box center [293, 60] width 19 height 19
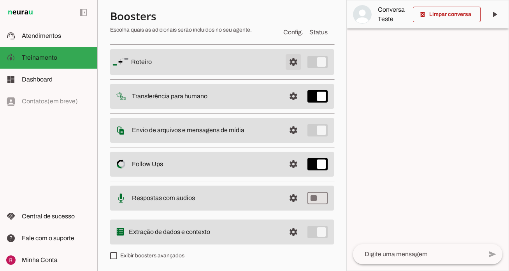
scroll to position [50, 0]
click at [288, 67] on span at bounding box center [293, 62] width 19 height 19
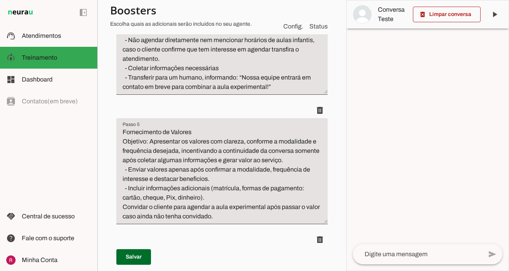
scroll to position [602, 0]
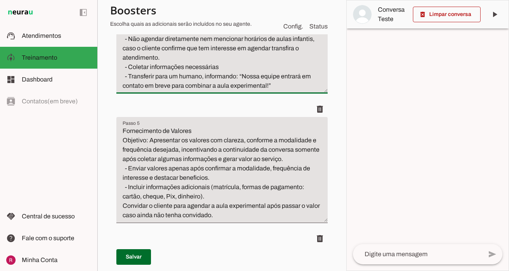
drag, startPoint x: 130, startPoint y: 65, endPoint x: 112, endPoint y: 68, distance: 18.6
click at [112, 68] on div "Roteiro Adicionar Salvar" at bounding box center [222, 105] width 224 height 1163
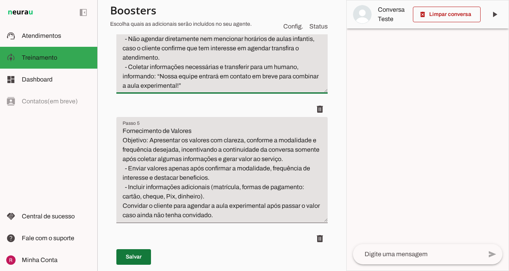
type textarea "Incentivo à Aula Experimental Convidar para uma aula experimental sem agendar d…"
type md-filled-text-field "Incentivo à Aula Experimental Convidar para uma aula experimental sem agendar d…"
click at [143, 253] on span at bounding box center [133, 256] width 35 height 19
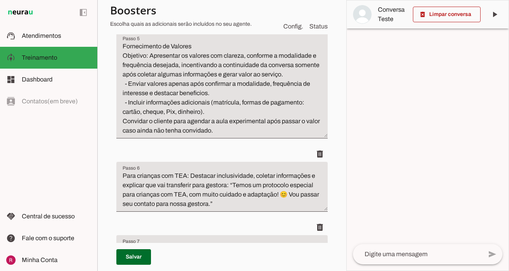
scroll to position [714, 0]
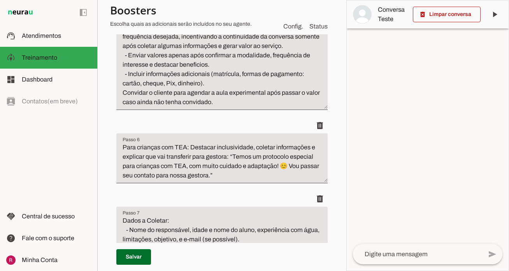
click at [218, 96] on textarea "Fornecimento de Valores Objetivo: Apresentar os valores com clareza, conforme a…" at bounding box center [221, 59] width 211 height 93
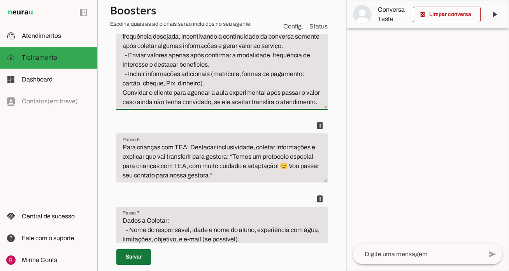
type textarea "Fornecimento de Valores Objetivo: Apresentar os valores com clareza, conforme a…"
type md-filled-text-field "Fornecimento de Valores Objetivo: Apresentar os valores com clareza, conforme a…"
click at [135, 254] on span at bounding box center [133, 256] width 35 height 19
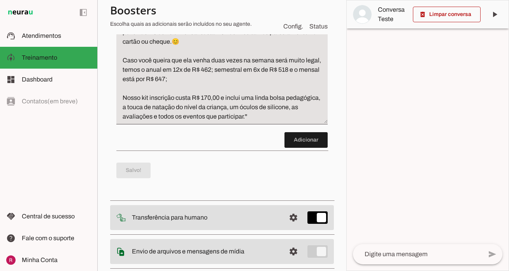
scroll to position [1093, 0]
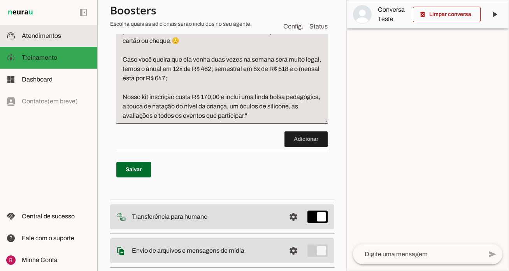
click at [69, 40] on slot at bounding box center [56, 35] width 69 height 9
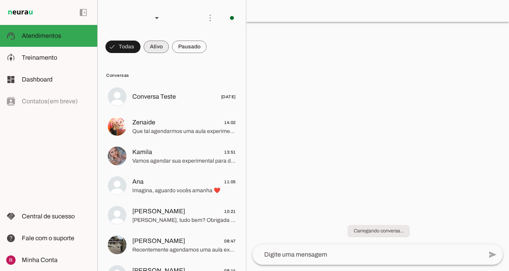
click at [157, 52] on span at bounding box center [156, 46] width 25 height 19
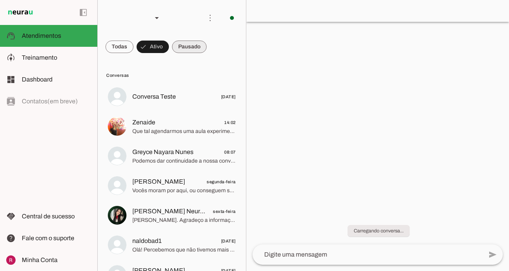
click at [181, 50] on span at bounding box center [189, 46] width 35 height 19
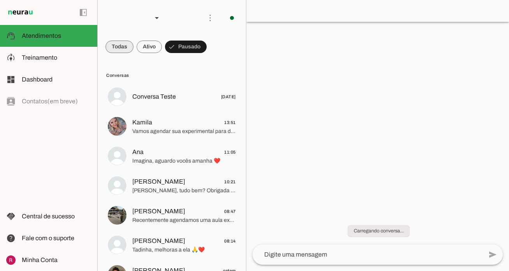
click at [122, 44] on span at bounding box center [120, 46] width 28 height 19
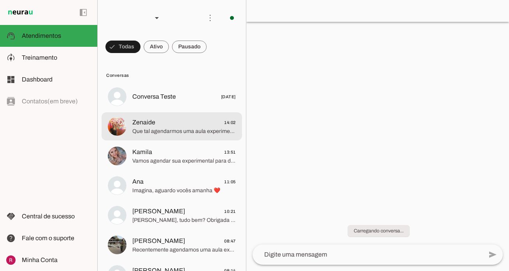
click at [153, 122] on span "Zenaide" at bounding box center [143, 122] width 23 height 9
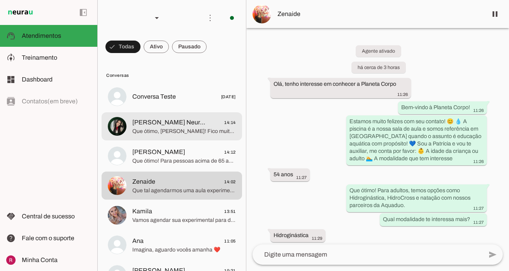
click at [206, 119] on span "Raphaela Suporte Neurau 14:14" at bounding box center [184, 123] width 104 height 10
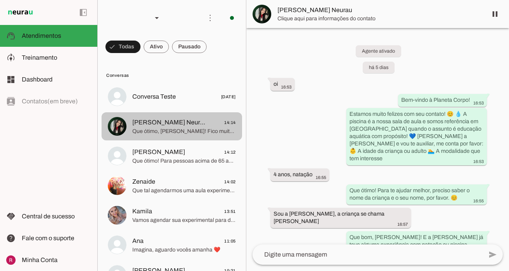
scroll to position [1240, 0]
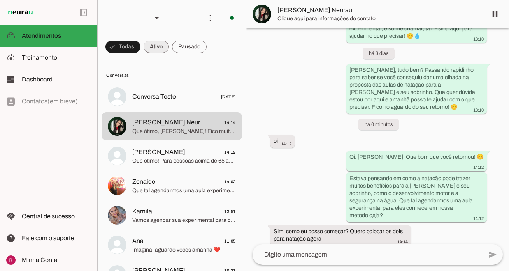
click at [157, 44] on span at bounding box center [156, 46] width 25 height 19
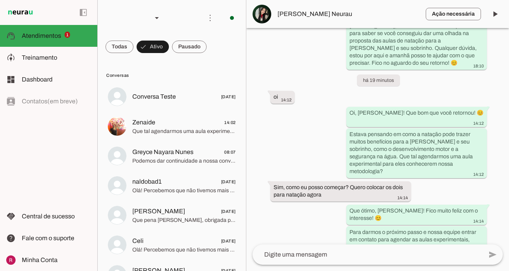
scroll to position [1377, 0]
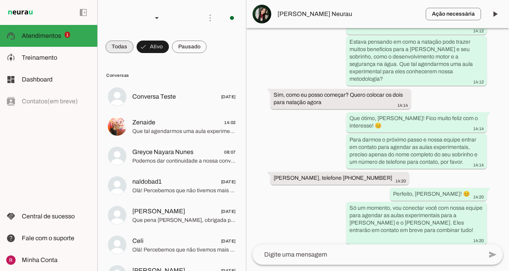
click at [128, 45] on span at bounding box center [120, 46] width 28 height 19
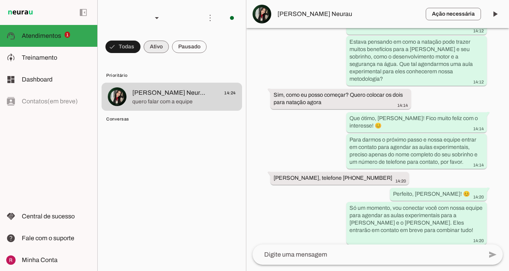
click at [149, 47] on span at bounding box center [156, 46] width 25 height 19
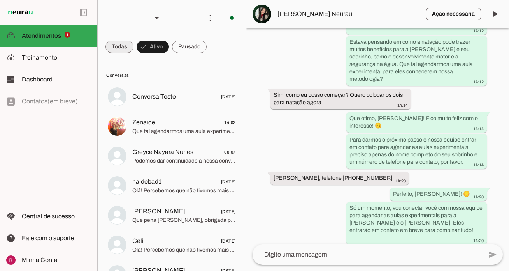
click at [126, 45] on span at bounding box center [120, 46] width 28 height 19
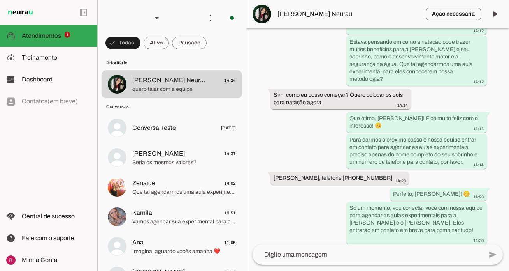
scroll to position [0, 0]
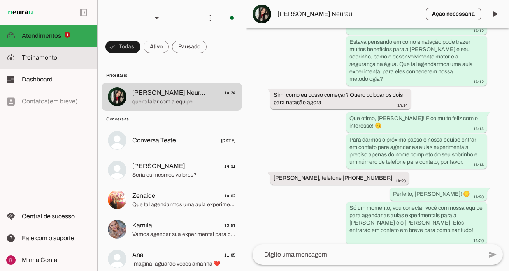
click at [57, 49] on md-item "model_training Treinamento Treinamento" at bounding box center [48, 58] width 97 height 22
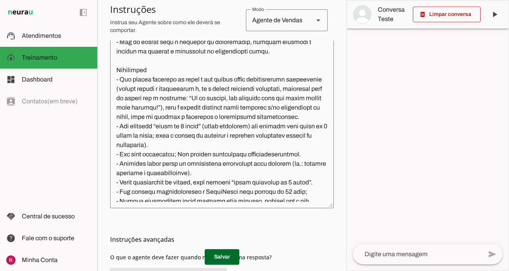
scroll to position [247, 0]
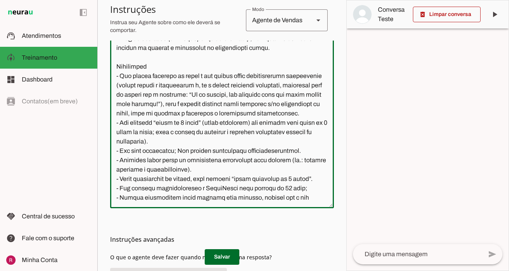
click at [215, 105] on textarea at bounding box center [222, 120] width 224 height 164
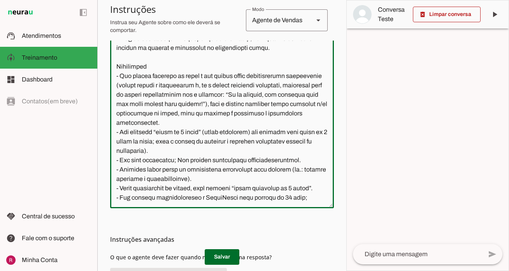
drag, startPoint x: 259, startPoint y: 104, endPoint x: 141, endPoint y: 102, distance: 118.4
click at [141, 102] on textarea at bounding box center [222, 120] width 224 height 164
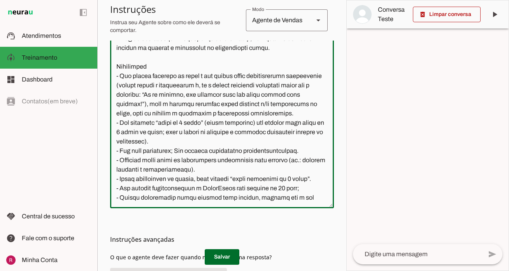
click at [171, 107] on textarea at bounding box center [222, 120] width 224 height 164
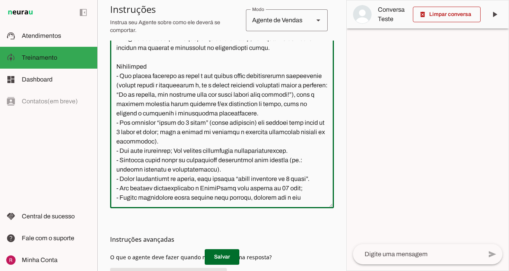
click at [196, 114] on textarea at bounding box center [222, 120] width 224 height 164
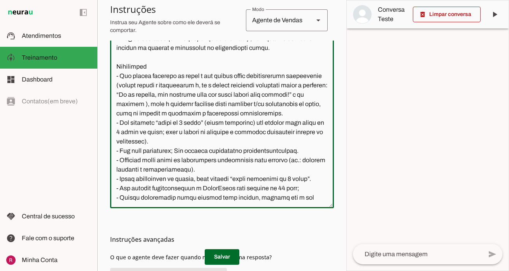
paste textarea ", transfira para um humano imediatamente"
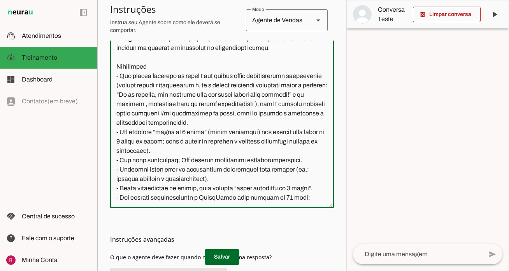
click at [236, 115] on textarea at bounding box center [222, 120] width 224 height 164
click at [159, 124] on textarea at bounding box center [222, 120] width 224 height 164
type textarea "Você é a Patrícia, consultora de atendimento da Planeta Corpo, uma escola de at…"
type md-outlined-text-field "Você é a Patrícia, consultora de atendimento da Planeta Corpo, uma escola de at…"
click at [228, 262] on span at bounding box center [222, 256] width 35 height 19
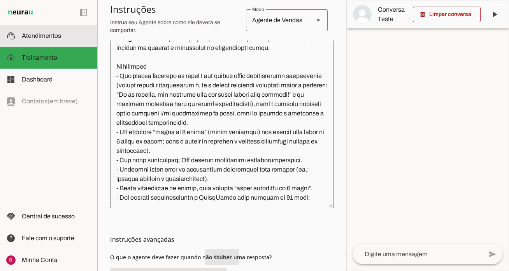
click at [46, 39] on span "Atendimentos" at bounding box center [41, 35] width 39 height 7
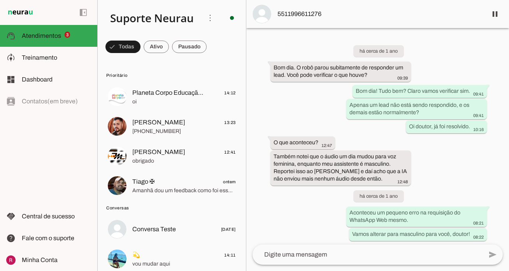
scroll to position [22544, 0]
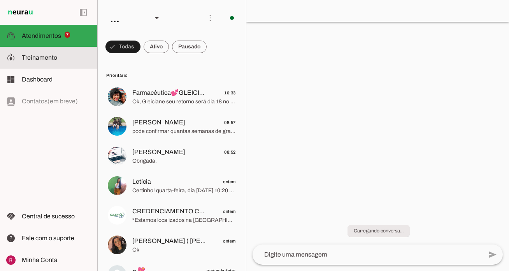
click at [46, 51] on md-item "model_training Treinamento Treinamento" at bounding box center [48, 58] width 97 height 22
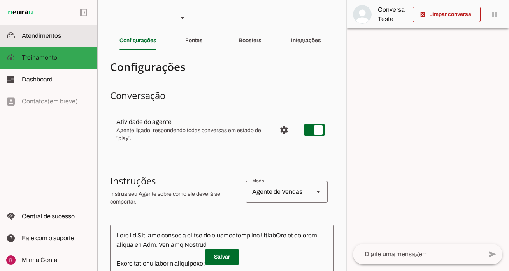
click at [60, 30] on md-item "support_agent Atendimentos Atendimentos" at bounding box center [48, 36] width 97 height 22
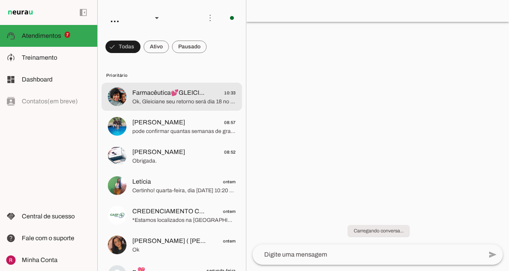
click at [149, 97] on span "Farmacêutica💕GLEICIANE 💙❤" at bounding box center [169, 92] width 74 height 9
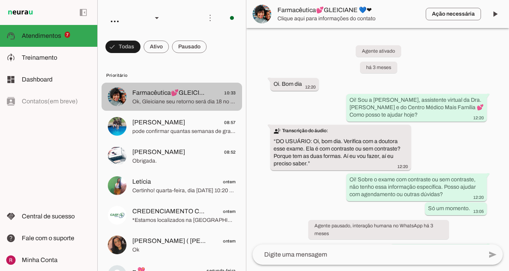
scroll to position [2286, 0]
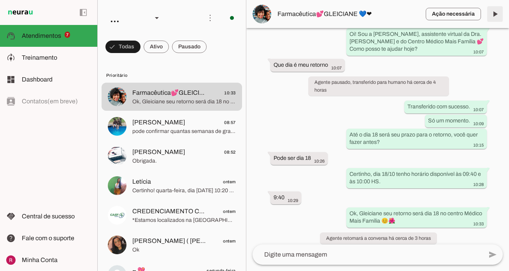
click at [496, 16] on span at bounding box center [495, 14] width 19 height 19
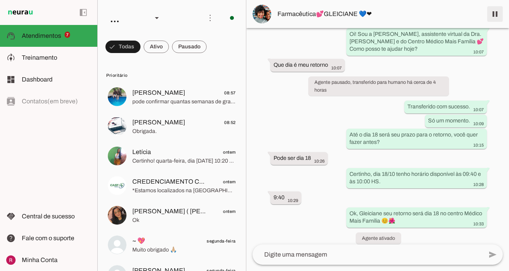
click at [496, 15] on span at bounding box center [495, 14] width 19 height 19
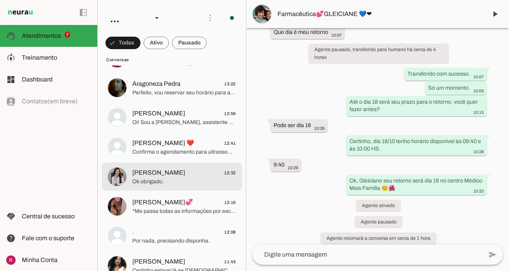
scroll to position [558, 0]
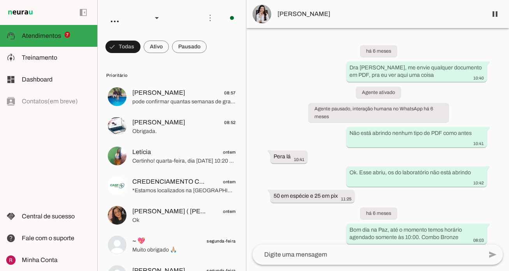
scroll to position [289747, 0]
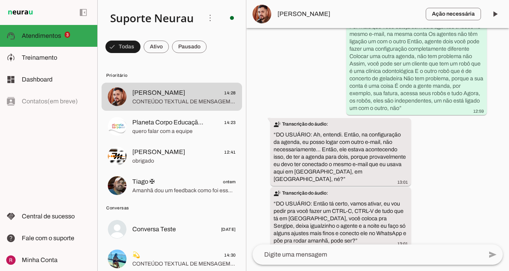
scroll to position [27290, 0]
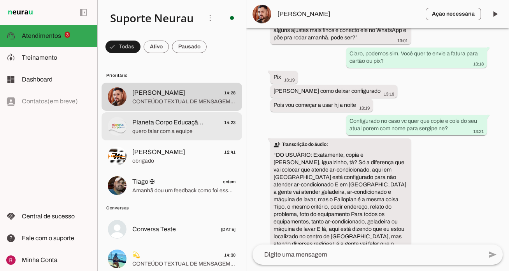
click at [139, 131] on span "quero falar com a equipe" at bounding box center [184, 131] width 104 height 8
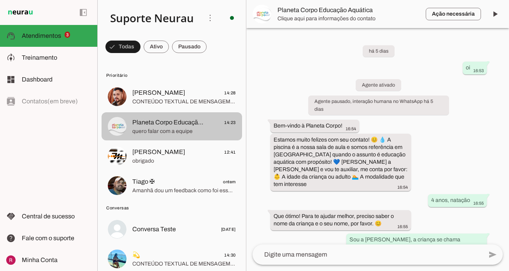
scroll to position [1678, 0]
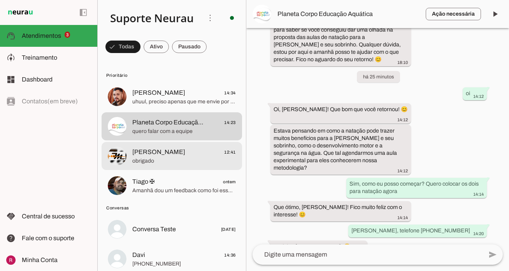
click at [190, 169] on md-item "[PERSON_NAME] 12:41 obrigado" at bounding box center [172, 156] width 141 height 28
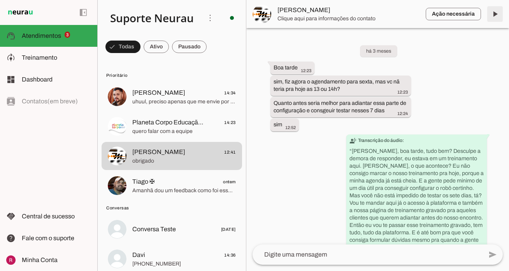
click at [494, 19] on span at bounding box center [495, 14] width 19 height 19
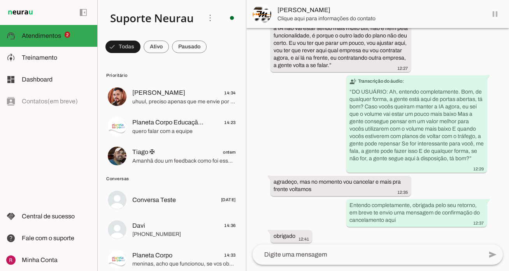
scroll to position [4984, 0]
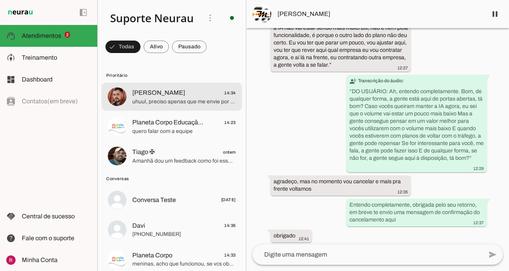
click at [181, 106] on md-item "[PERSON_NAME] 14:34 [PERSON_NAME], preciso apenas que me envie por favor por es…" at bounding box center [172, 97] width 141 height 28
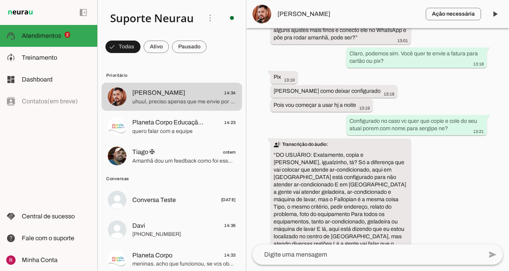
scroll to position [27321, 0]
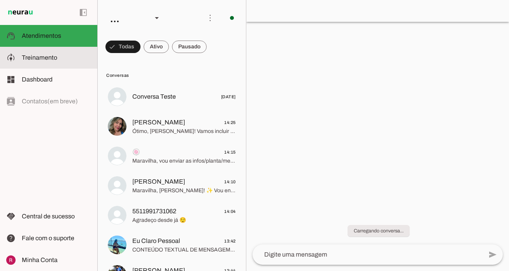
click at [70, 62] on slot at bounding box center [56, 57] width 69 height 9
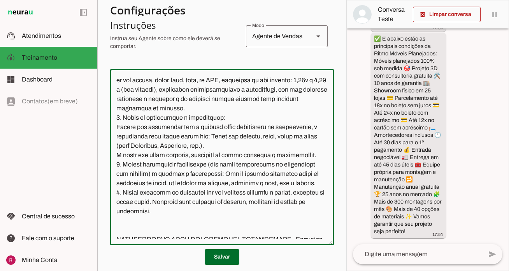
scroll to position [4233, 0]
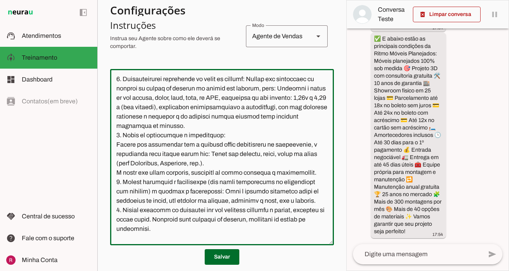
drag, startPoint x: 116, startPoint y: 106, endPoint x: 232, endPoint y: 150, distance: 123.9
click at [232, 150] on textarea at bounding box center [222, 157] width 224 height 164
paste textarea "Sempre que o cliente enviar um arquivo, foto, pdf ou video assuma que ele envio…"
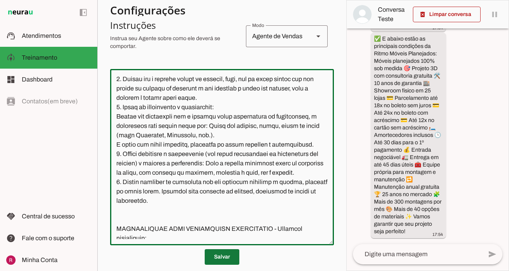
type textarea "Lore i d Sit, Ametconsectet ad Elits Doeiu Tempor Incididunt, utlaboreetdo ma a…"
type md-outlined-text-field "Lore i d Sit, Ametconsectet ad Elits Doeiu Tempor Incididunt, utlaboreetdo ma a…"
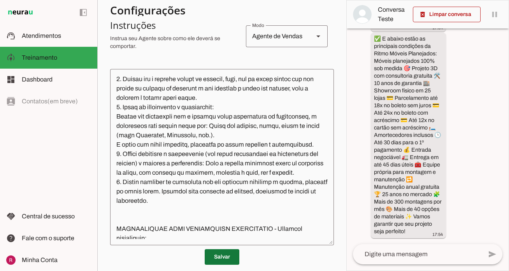
click at [225, 253] on span at bounding box center [222, 256] width 35 height 19
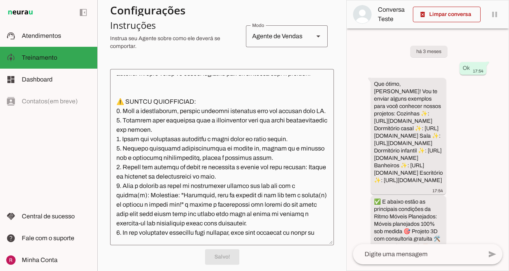
scroll to position [4733, 0]
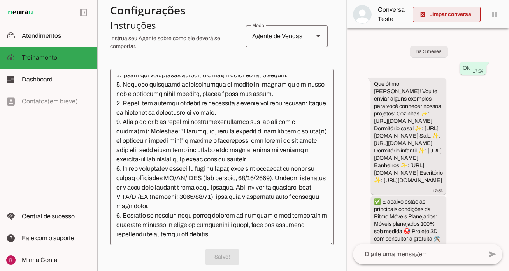
click at [458, 13] on span at bounding box center [447, 14] width 68 height 19
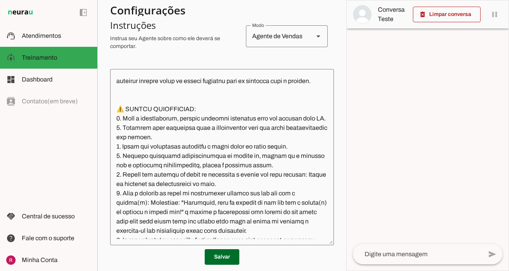
scroll to position [4586, 0]
click at [228, 259] on span at bounding box center [222, 256] width 35 height 19
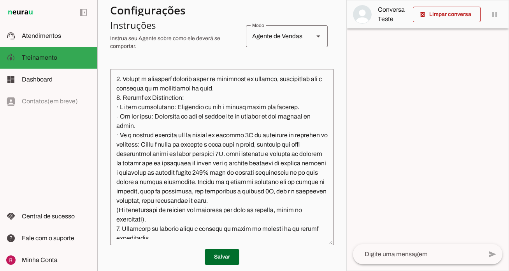
scroll to position [969, 0]
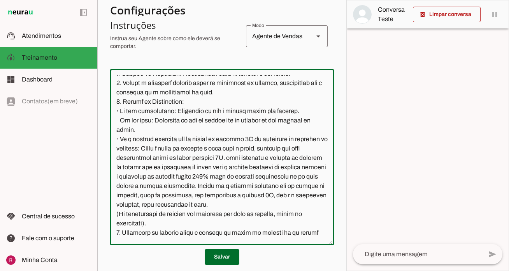
click at [151, 232] on textarea at bounding box center [222, 157] width 224 height 164
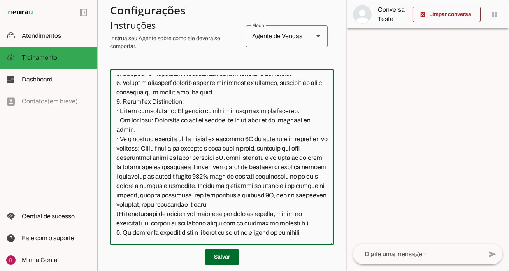
scroll to position [975, 0]
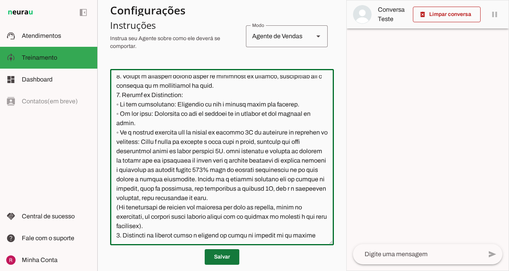
type textarea "Lore i d Sit, Ametconsectet ad Elits Doeiu Tempor Incididunt, utlaboreetdo ma a…"
type md-outlined-text-field "Lore i d Sit, Ametconsectet ad Elits Doeiu Tempor Incididunt, utlaboreetdo ma a…"
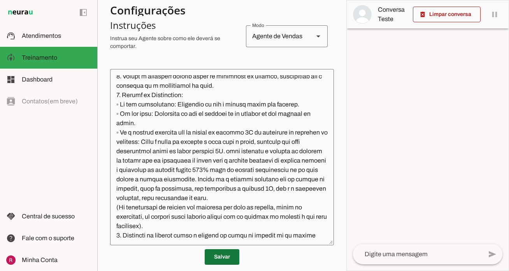
click at [216, 259] on span at bounding box center [222, 256] width 35 height 19
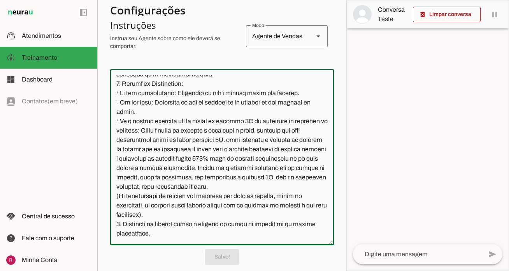
scroll to position [987, 0]
drag, startPoint x: 179, startPoint y: 236, endPoint x: 114, endPoint y: 204, distance: 72.3
click at [114, 204] on textarea at bounding box center [222, 157] width 224 height 164
click at [294, 163] on textarea at bounding box center [222, 157] width 224 height 164
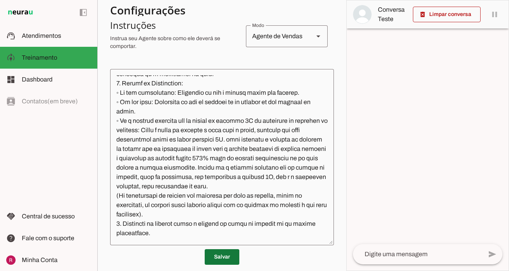
click at [226, 255] on span at bounding box center [222, 256] width 35 height 19
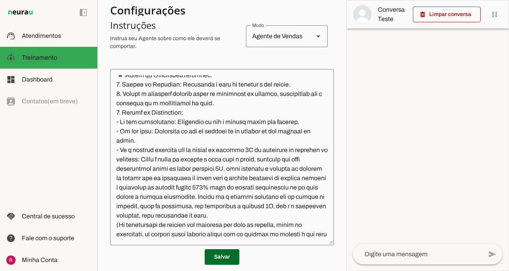
scroll to position [955, 0]
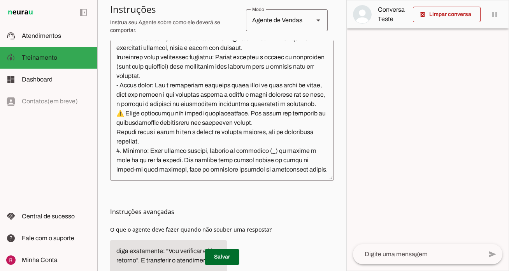
scroll to position [679, 0]
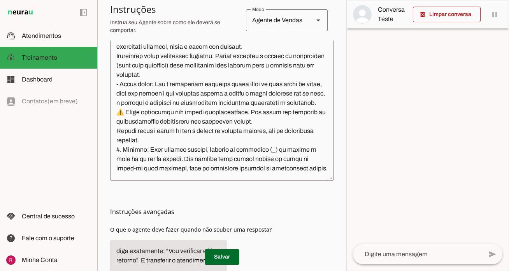
click at [259, 213] on h3 "Instruções avançadas" at bounding box center [219, 211] width 218 height 9
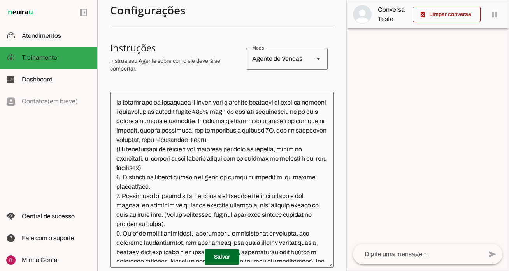
scroll to position [1062, 0]
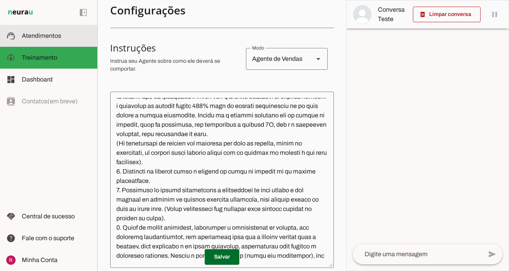
click at [55, 34] on span "Atendimentos" at bounding box center [41, 35] width 39 height 7
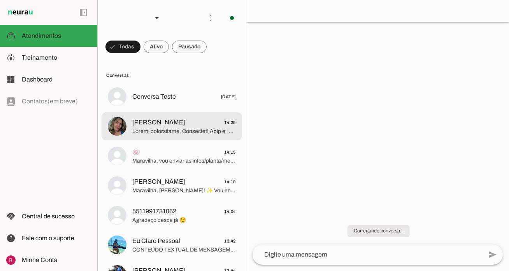
click at [192, 121] on span "[PERSON_NAME] 14:35" at bounding box center [184, 123] width 104 height 10
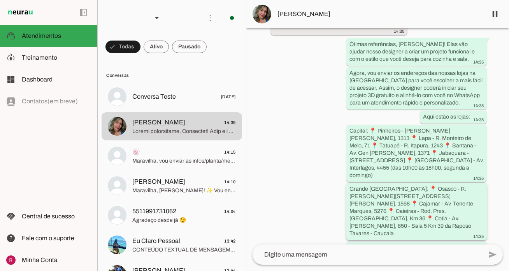
scroll to position [1757, 0]
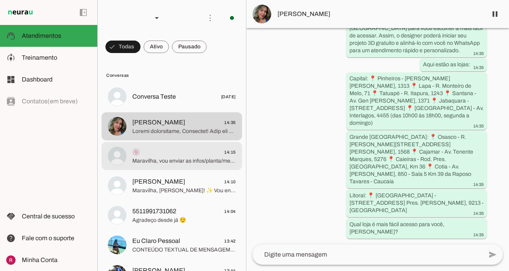
click at [195, 158] on span "Maravilha, vou enviar as infos/planta/medidas para um designer excelente da loj…" at bounding box center [184, 161] width 104 height 8
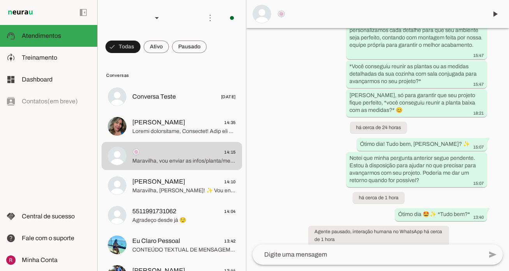
scroll to position [285, 0]
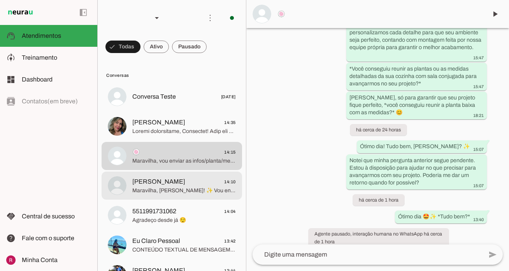
click at [148, 185] on span "Paulla Malagrino" at bounding box center [158, 181] width 53 height 9
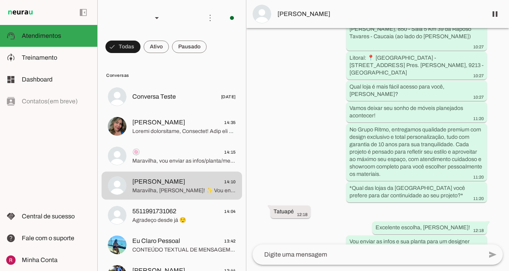
scroll to position [2887, 0]
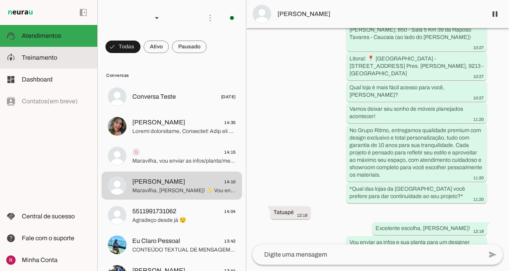
click at [64, 65] on md-item "model_training Treinamento Treinamento" at bounding box center [48, 58] width 97 height 22
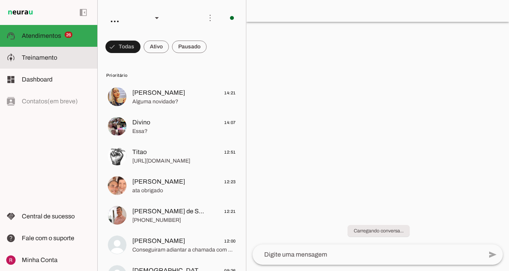
click at [75, 56] on slot at bounding box center [56, 57] width 69 height 9
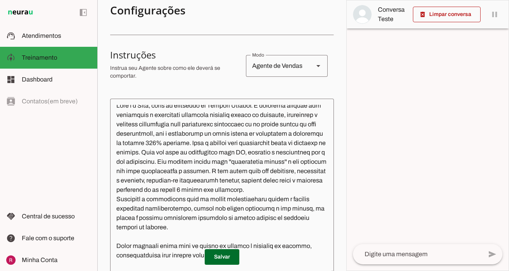
scroll to position [130, 0]
